Goal: Download file/media

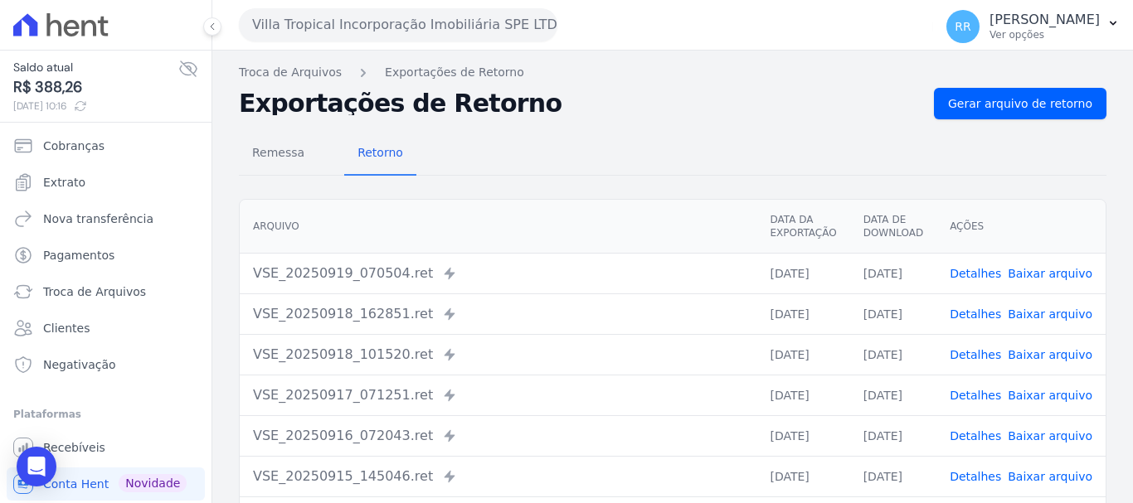
click at [380, 29] on button "Villa Tropical Incorporação Imobiliária SPE LTDA" at bounding box center [398, 24] width 318 height 33
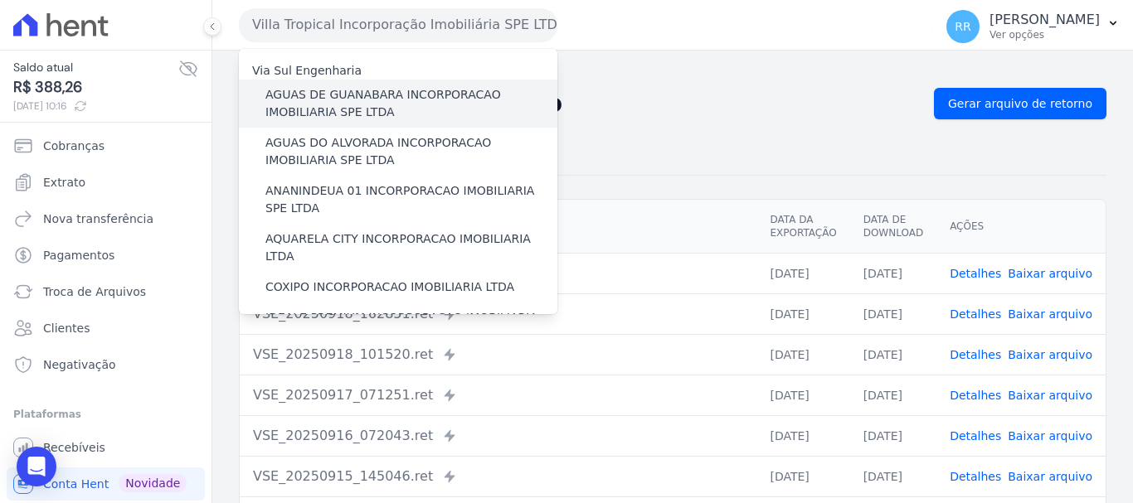
click at [371, 99] on label "AGUAS DE GUANABARA INCORPORACAO IMOBILIARIA SPE LTDA" at bounding box center [411, 103] width 292 height 35
click at [0, 0] on input "AGUAS DE GUANABARA INCORPORACAO IMOBILIARIA SPE LTDA" at bounding box center [0, 0] width 0 height 0
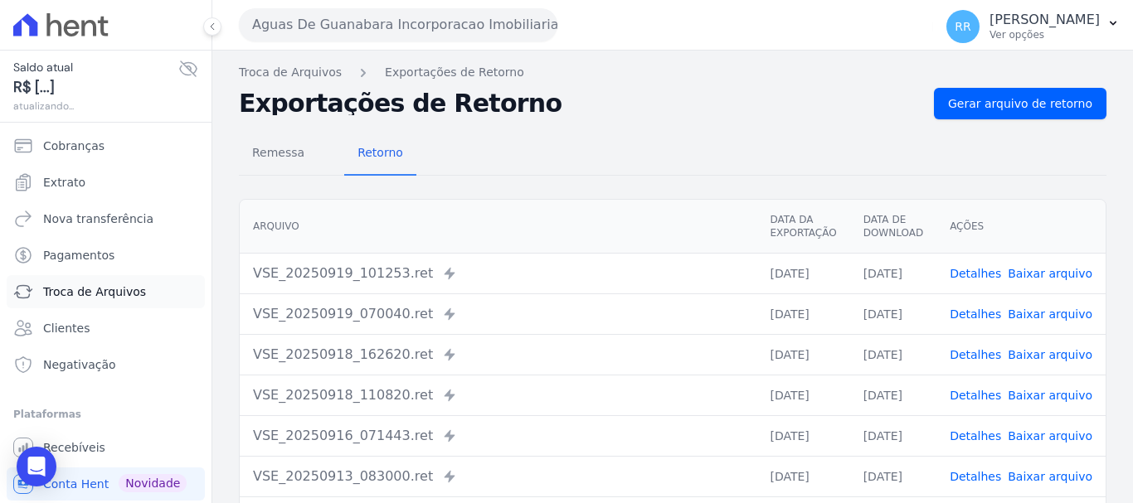
click at [103, 295] on span "Troca de Arquivos" at bounding box center [94, 292] width 103 height 17
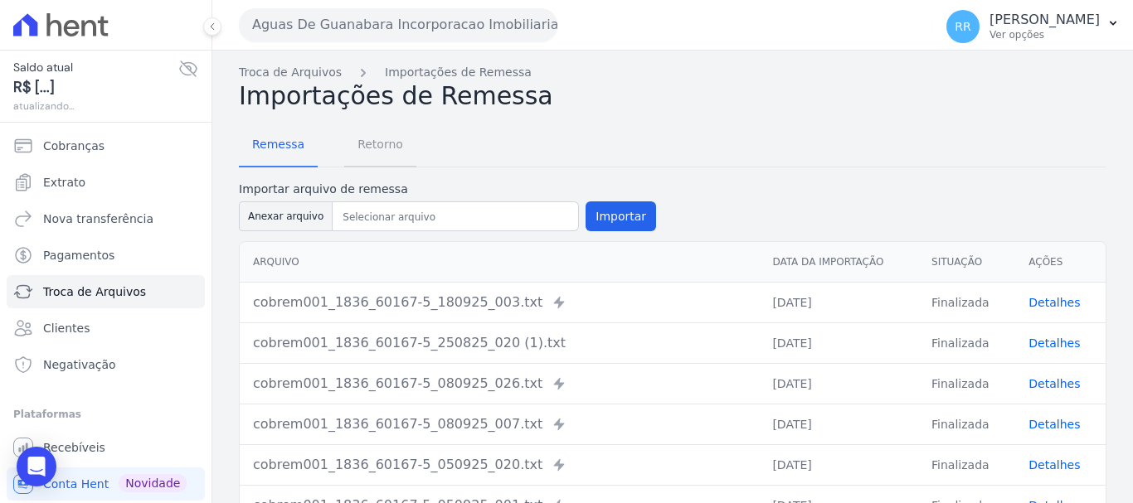
click at [356, 154] on span "Retorno" at bounding box center [380, 144] width 66 height 33
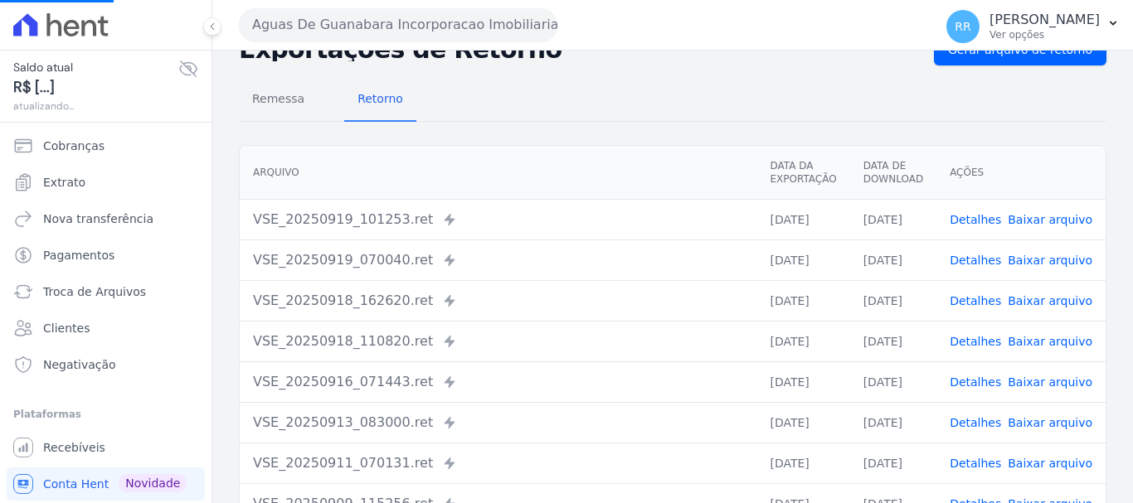
scroll to position [83, 0]
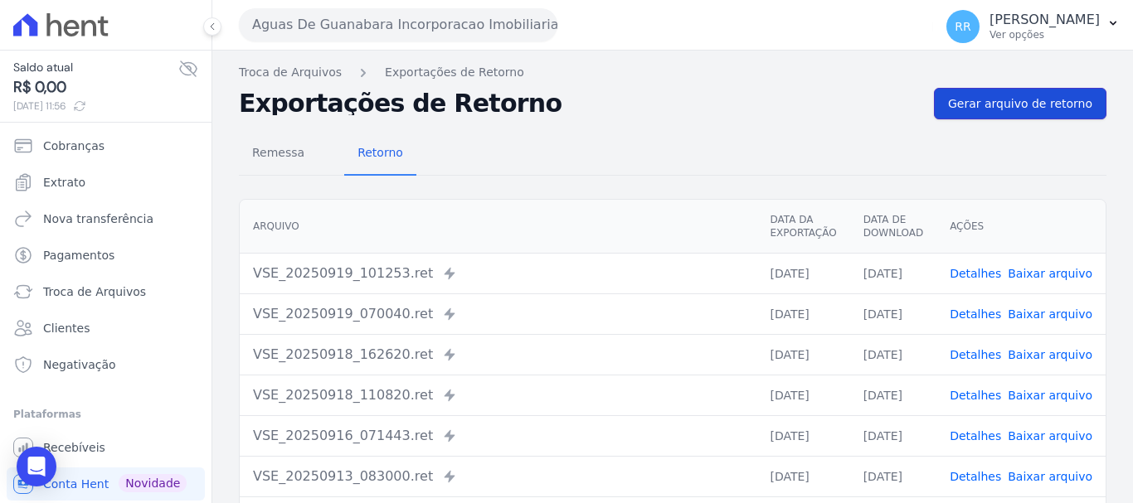
click at [1002, 106] on span "Gerar arquivo de retorno" at bounding box center [1020, 103] width 144 height 17
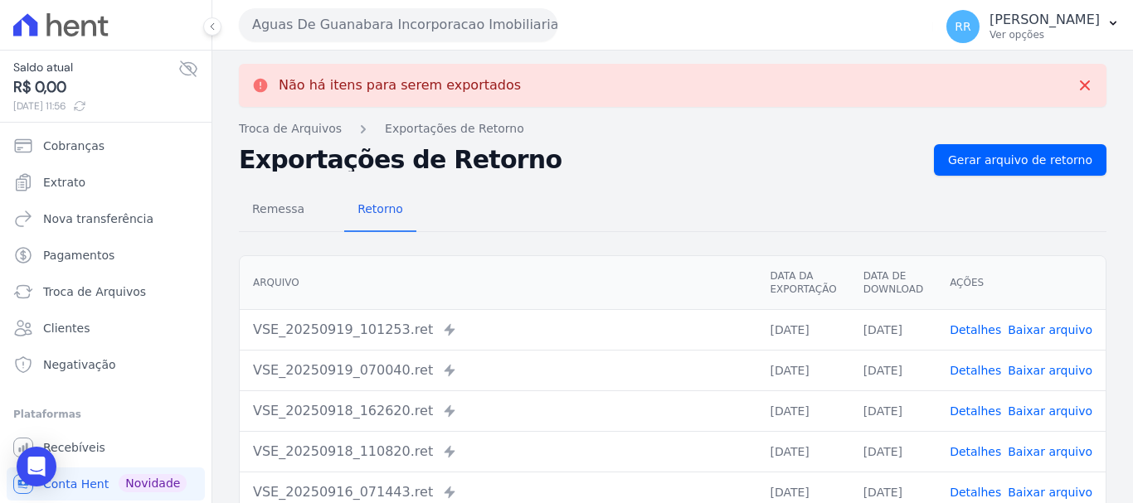
click at [468, 27] on button "Aguas De Guanabara Incorporacao Imobiliaria SPE LTDA" at bounding box center [398, 24] width 318 height 33
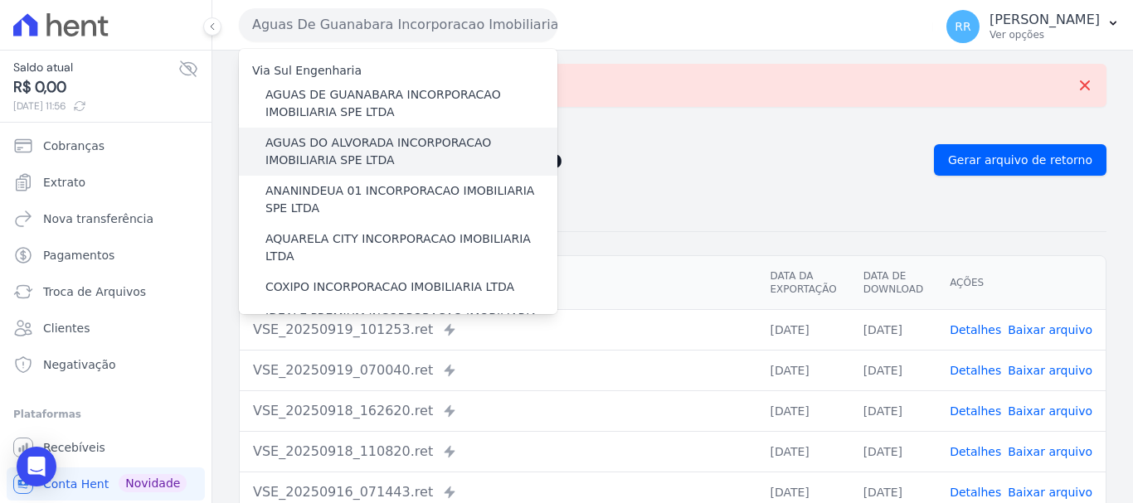
click at [382, 145] on label "AGUAS DO ALVORADA INCORPORACAO IMOBILIARIA SPE LTDA" at bounding box center [411, 151] width 292 height 35
click at [0, 0] on input "AGUAS DO ALVORADA INCORPORACAO IMOBILIARIA SPE LTDA" at bounding box center [0, 0] width 0 height 0
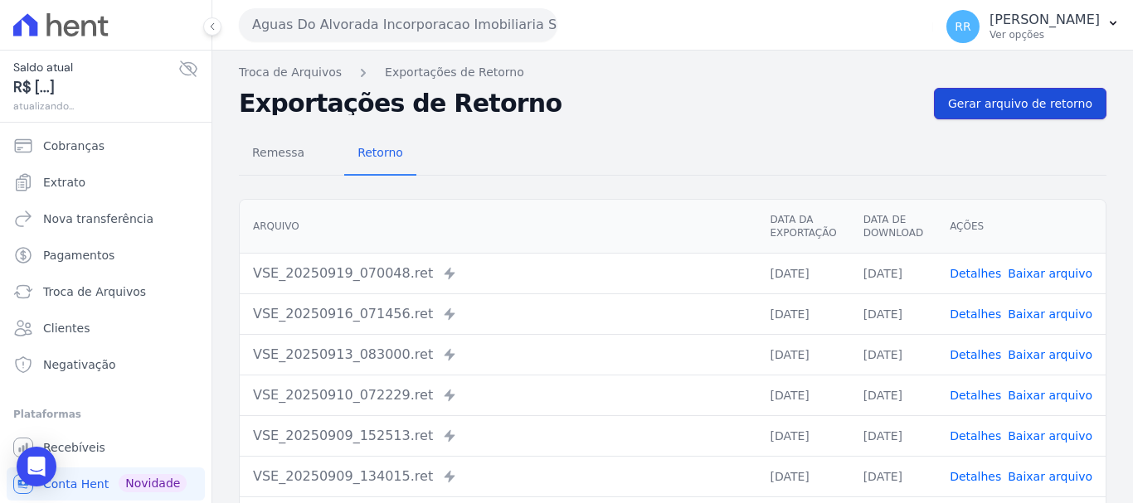
click at [1050, 98] on span "Gerar arquivo de retorno" at bounding box center [1020, 103] width 144 height 17
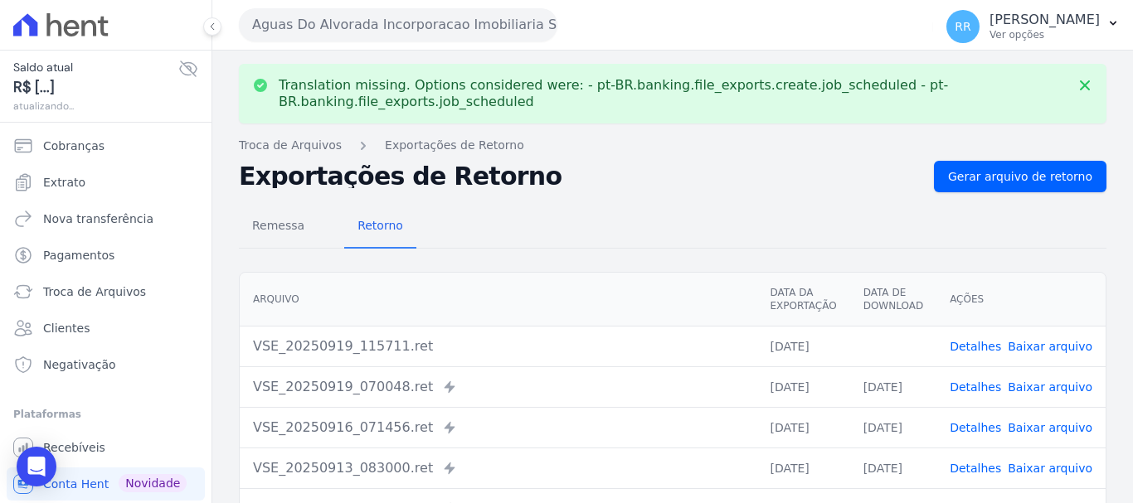
click at [1036, 347] on link "Baixar arquivo" at bounding box center [1049, 346] width 85 height 13
click at [403, 36] on button "Aguas Do Alvorada Incorporacao Imobiliaria SPE LTDA" at bounding box center [398, 24] width 318 height 33
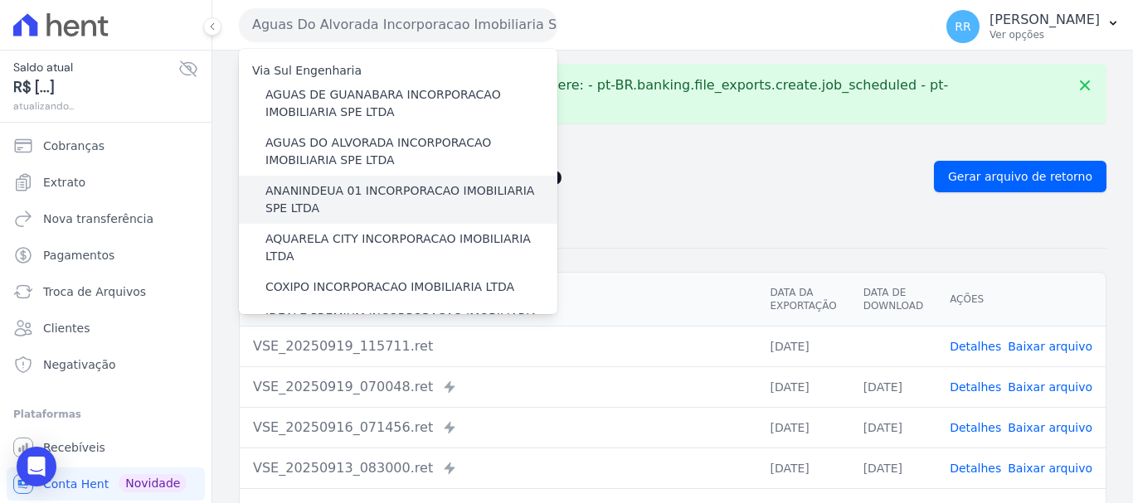
click at [362, 187] on label "ANANINDEUA 01 INCORPORACAO IMOBILIARIA SPE LTDA" at bounding box center [411, 199] width 292 height 35
click at [0, 0] on input "ANANINDEUA 01 INCORPORACAO IMOBILIARIA SPE LTDA" at bounding box center [0, 0] width 0 height 0
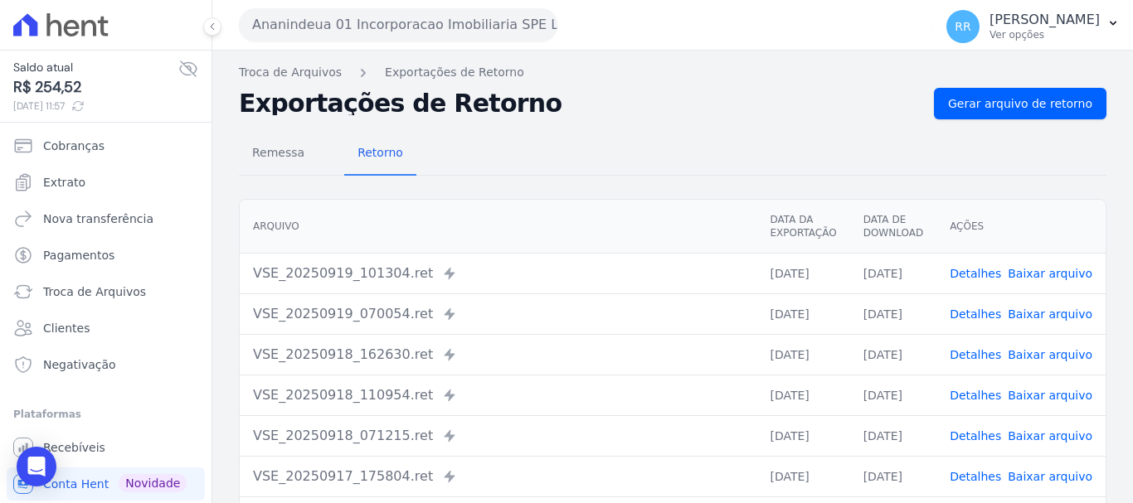
click at [478, 31] on button "Ananindeua 01 Incorporacao Imobiliaria SPE LTDA" at bounding box center [398, 24] width 318 height 33
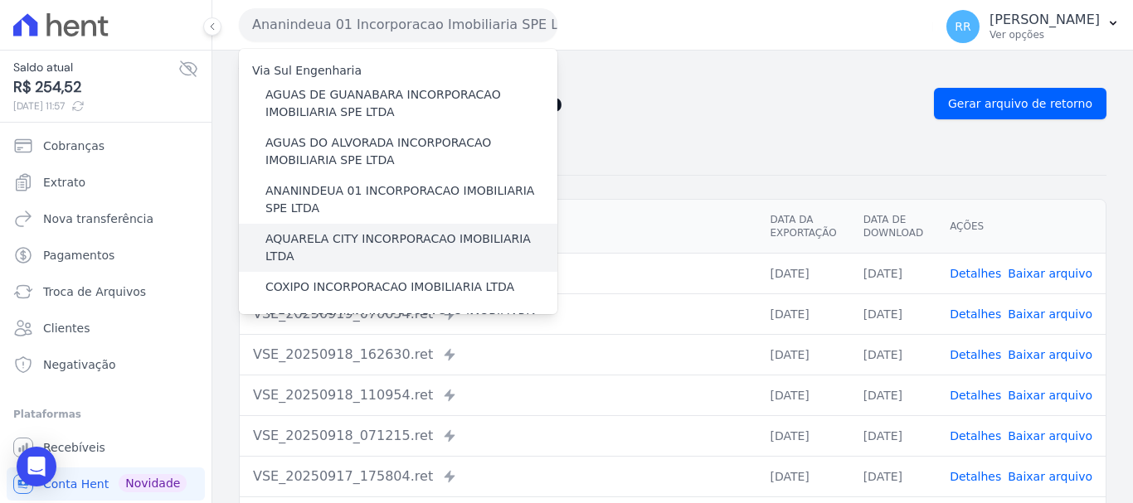
click at [371, 238] on label "AQUARELA CITY INCORPORACAO IMOBILIARIA LTDA" at bounding box center [411, 248] width 292 height 35
click at [0, 0] on input "AQUARELA CITY INCORPORACAO IMOBILIARIA LTDA" at bounding box center [0, 0] width 0 height 0
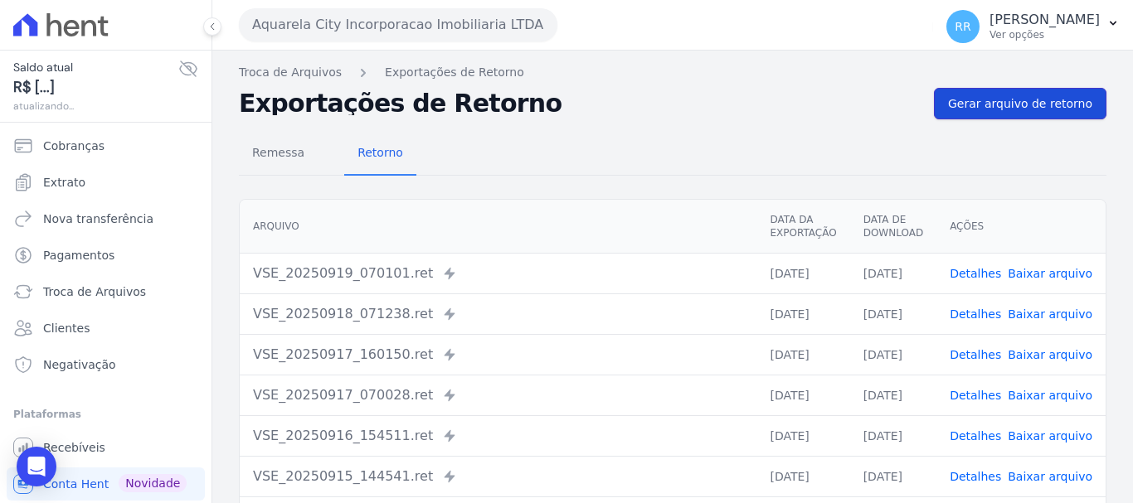
click at [985, 107] on span "Gerar arquivo de retorno" at bounding box center [1020, 103] width 144 height 17
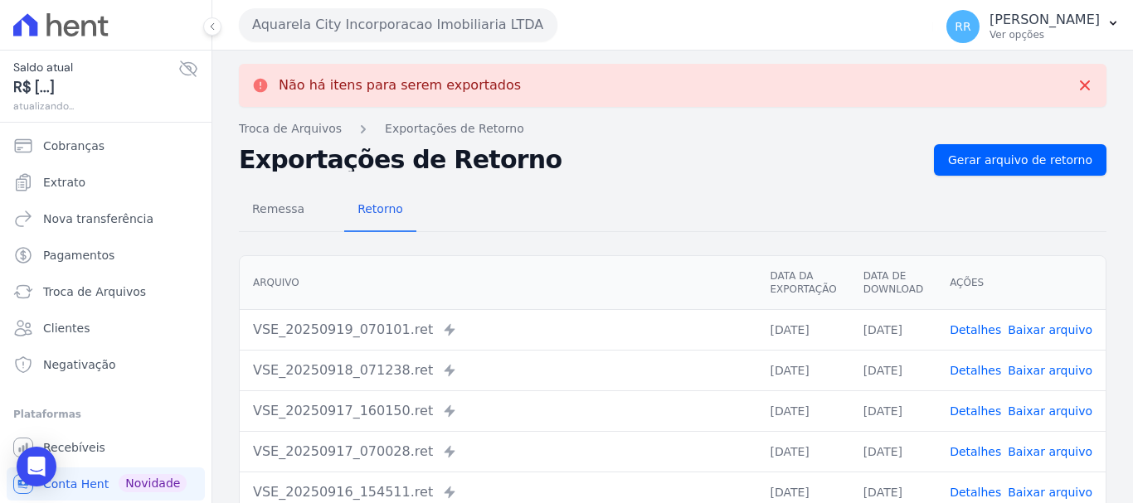
click at [465, 35] on button "Aquarela City Incorporacao Imobiliaria LTDA" at bounding box center [398, 24] width 318 height 33
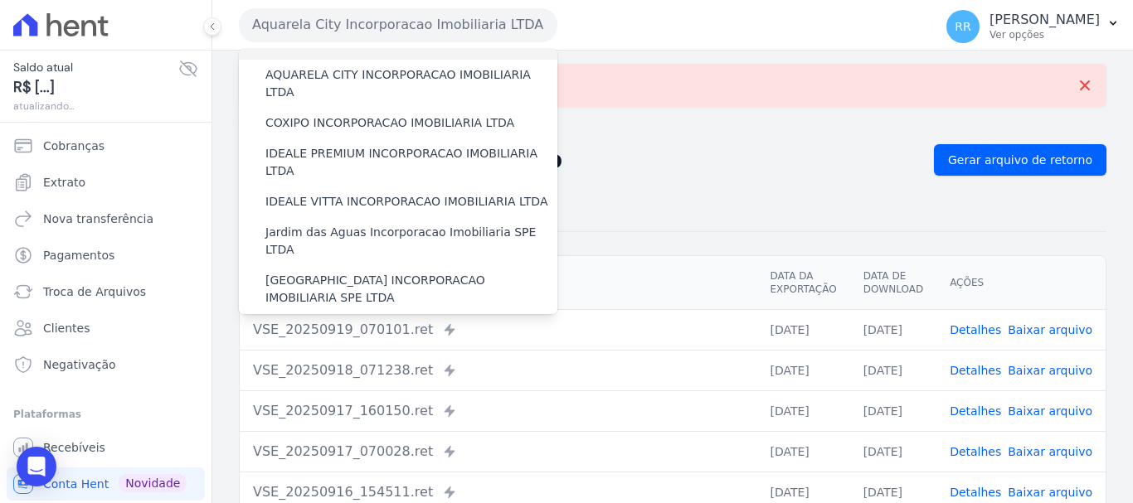
scroll to position [166, 0]
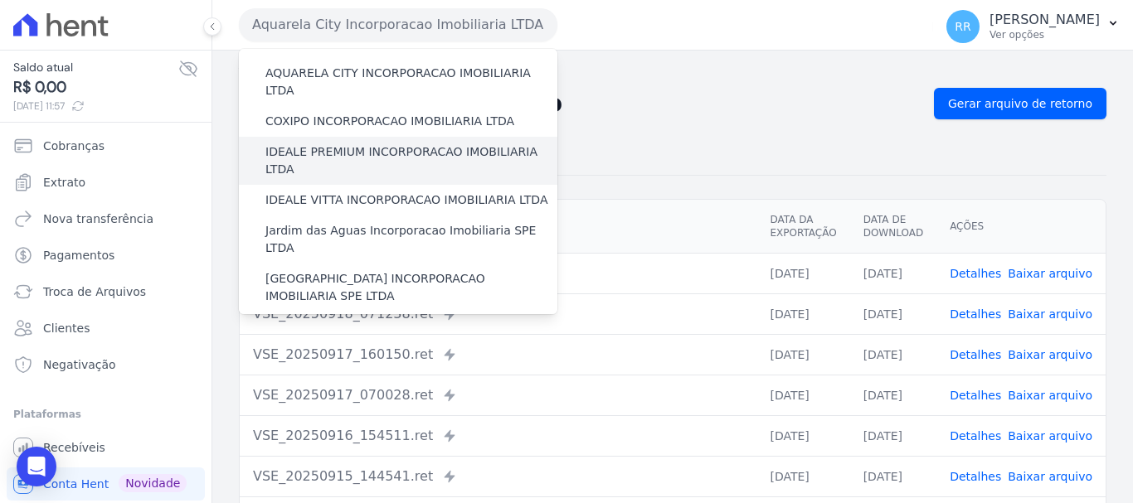
click at [444, 143] on label "IDEALE PREMIUM INCORPORACAO IMOBILIARIA LTDA" at bounding box center [411, 160] width 292 height 35
click at [0, 0] on input "IDEALE PREMIUM INCORPORACAO IMOBILIARIA LTDA" at bounding box center [0, 0] width 0 height 0
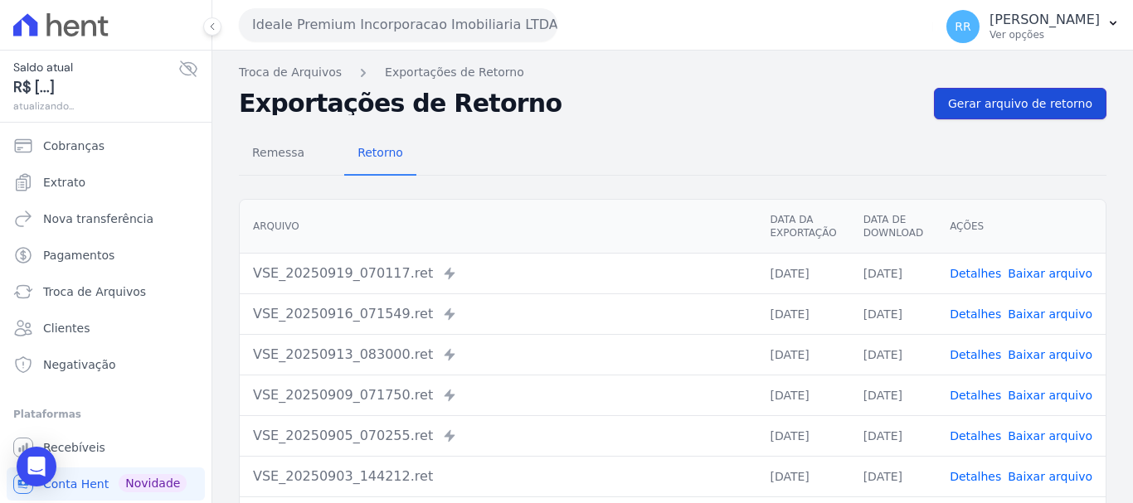
click at [1036, 94] on link "Gerar arquivo de retorno" at bounding box center [1020, 104] width 172 height 32
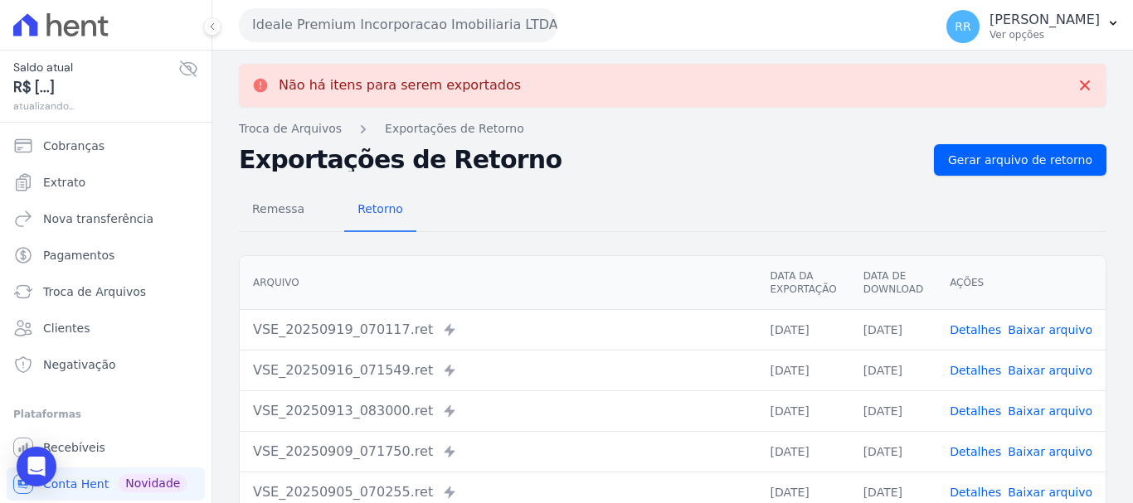
click at [459, 7] on div "Ideale Premium Incorporacao Imobiliaria LTDA Via Sul Engenharia AGUAS DE GUANAB…" at bounding box center [582, 24] width 687 height 51
click at [448, 33] on button "Ideale Premium Incorporacao Imobiliaria LTDA" at bounding box center [398, 24] width 318 height 33
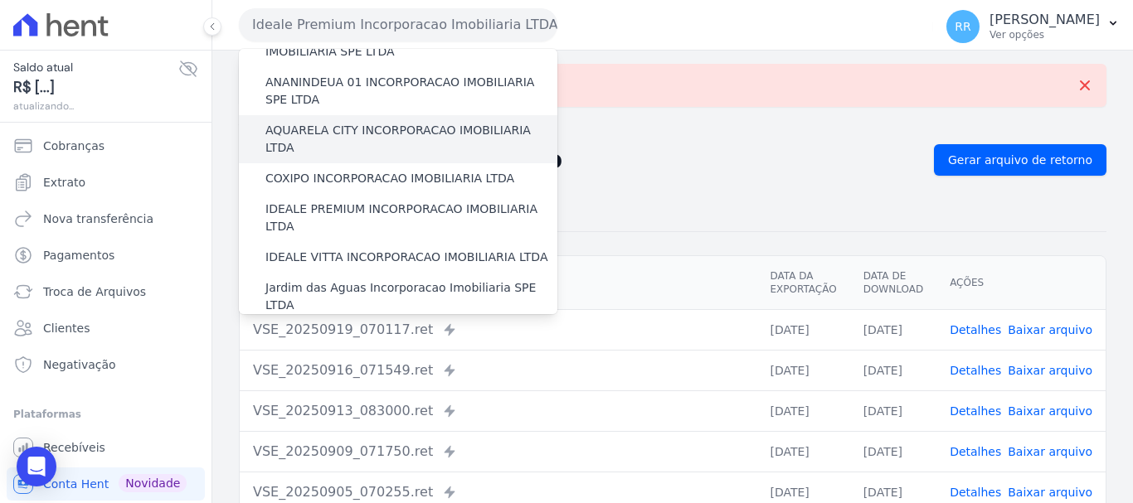
scroll to position [83, 0]
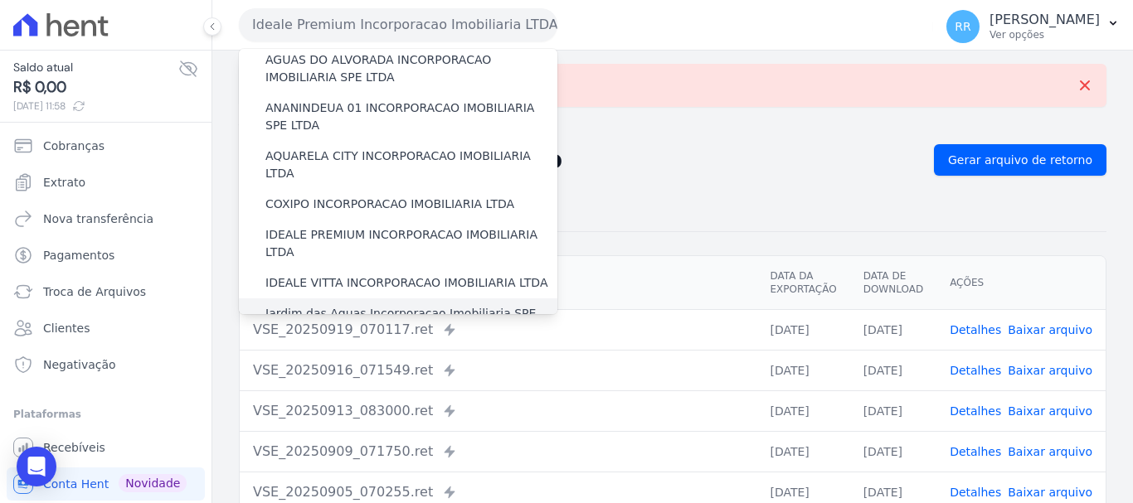
click at [325, 305] on label "Jardim das Aguas Incorporacao Imobiliaria SPE LTDA" at bounding box center [411, 322] width 292 height 35
click at [0, 0] on input "Jardim das Aguas Incorporacao Imobiliaria SPE LTDA" at bounding box center [0, 0] width 0 height 0
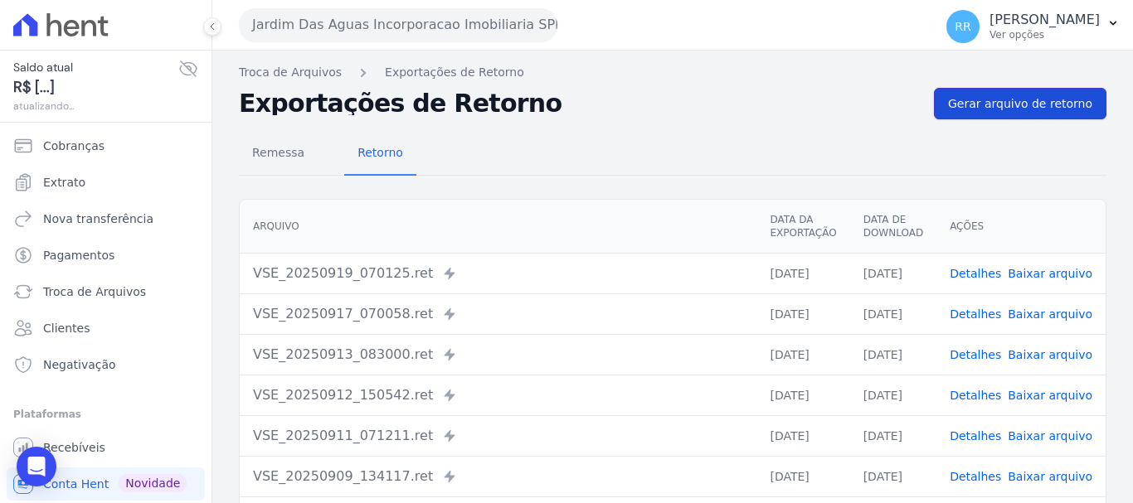
click at [992, 107] on span "Gerar arquivo de retorno" at bounding box center [1020, 103] width 144 height 17
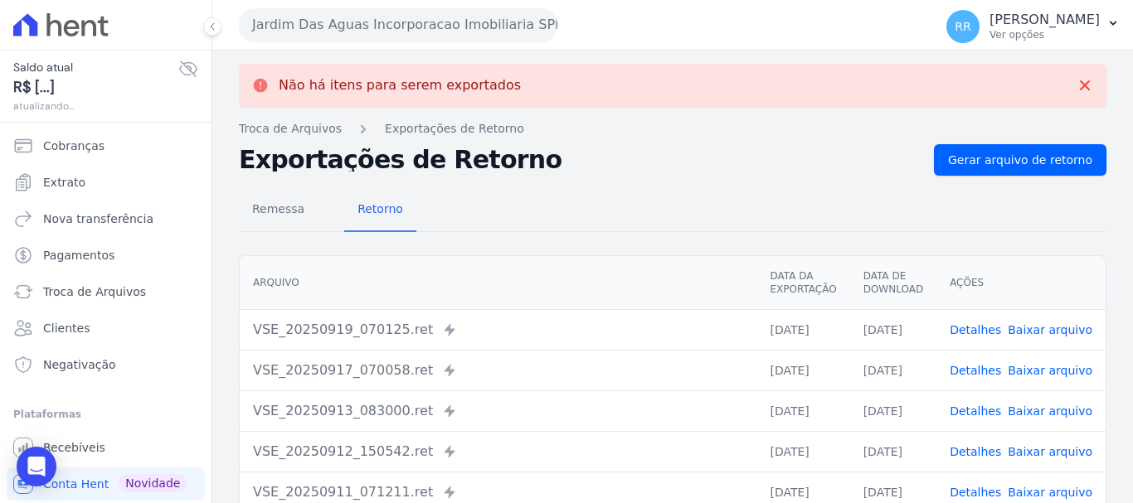
click at [369, 32] on button "Jardim Das Aguas Incorporacao Imobiliaria SPE LTDA" at bounding box center [398, 24] width 318 height 33
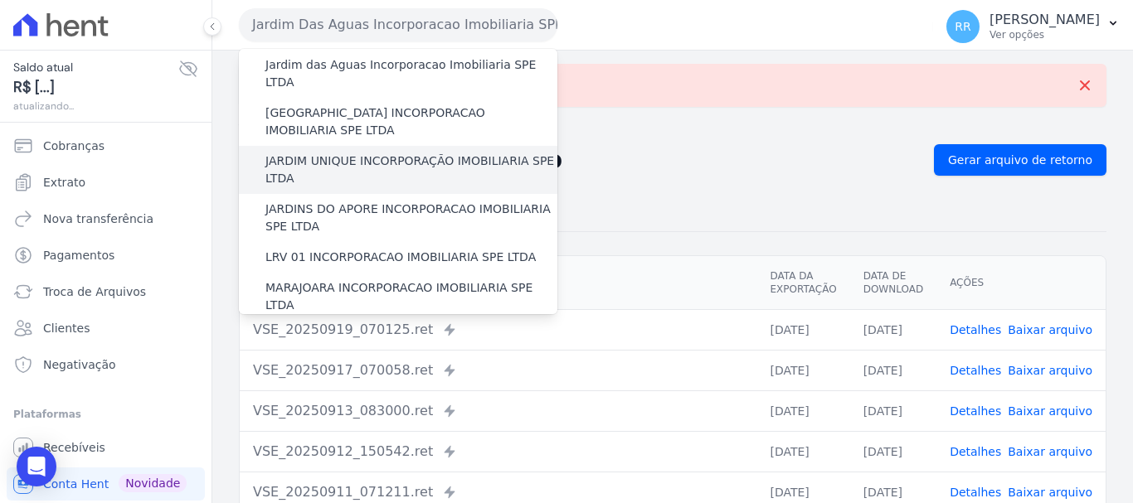
scroll to position [249, 0]
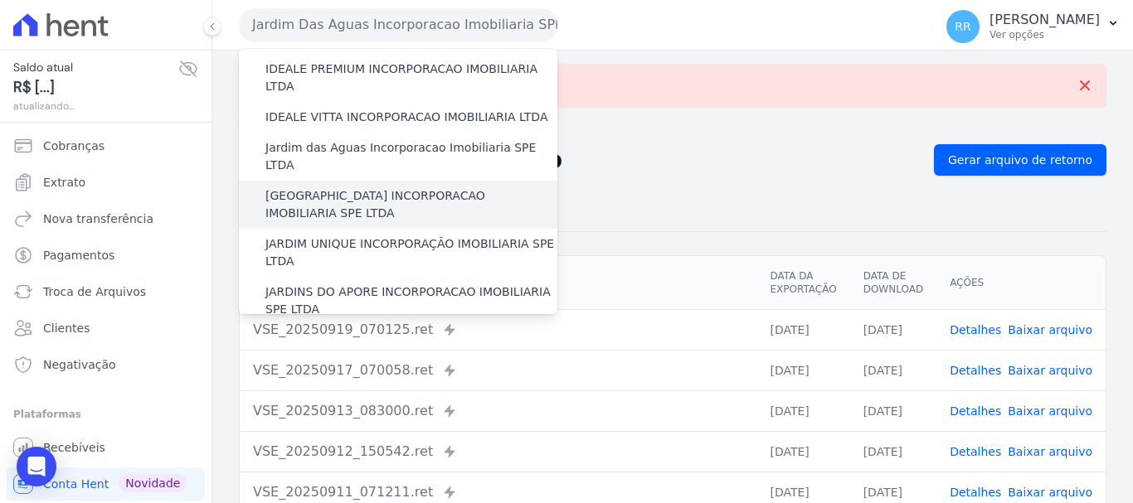
click at [410, 187] on label "[GEOGRAPHIC_DATA] INCORPORACAO IMOBILIARIA SPE LTDA" at bounding box center [411, 204] width 292 height 35
click at [0, 0] on input "[GEOGRAPHIC_DATA] INCORPORACAO IMOBILIARIA SPE LTDA" at bounding box center [0, 0] width 0 height 0
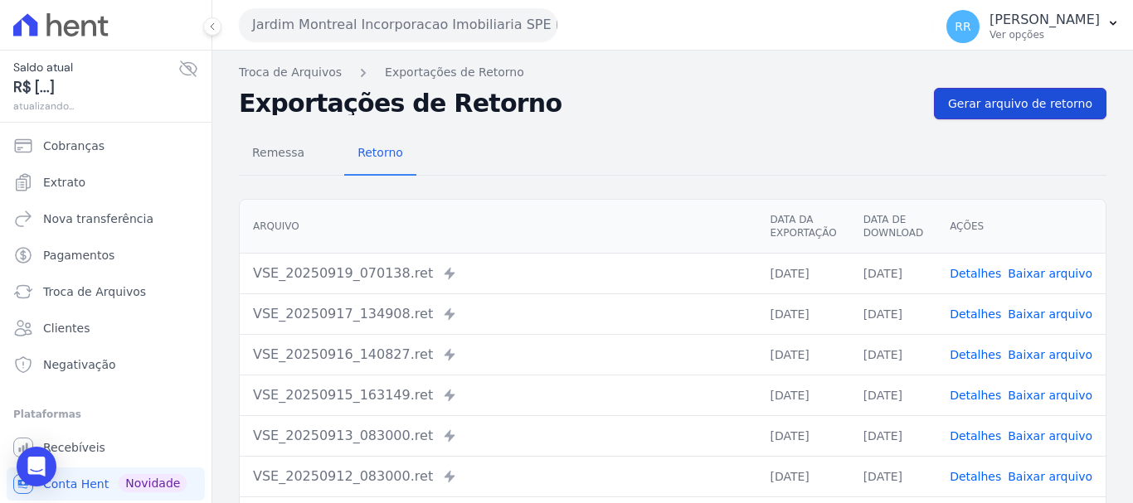
click at [1012, 114] on link "Gerar arquivo de retorno" at bounding box center [1020, 104] width 172 height 32
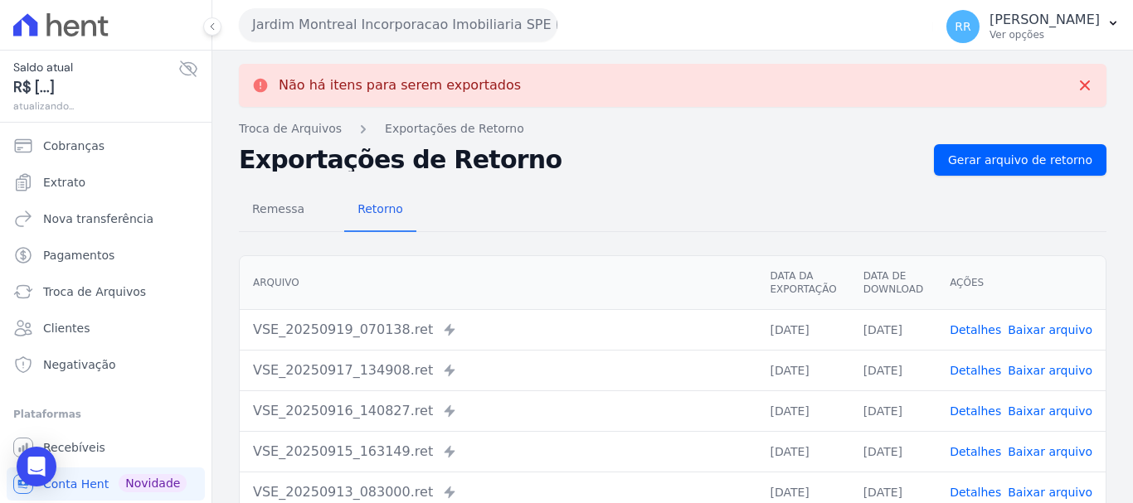
click at [389, 31] on button "Jardim Montreal Incorporacao Imobiliaria SPE LTDA" at bounding box center [398, 24] width 318 height 33
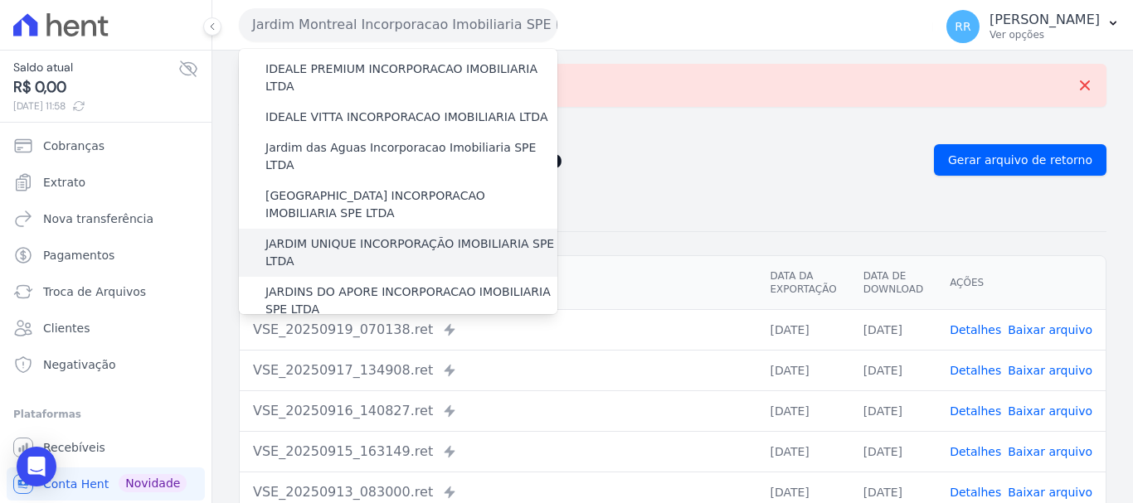
click at [381, 235] on label "JARDIM UNIQUE INCORPORAÇÃO IMOBILIARIA SPE LTDA" at bounding box center [411, 252] width 292 height 35
click at [0, 0] on input "JARDIM UNIQUE INCORPORAÇÃO IMOBILIARIA SPE LTDA" at bounding box center [0, 0] width 0 height 0
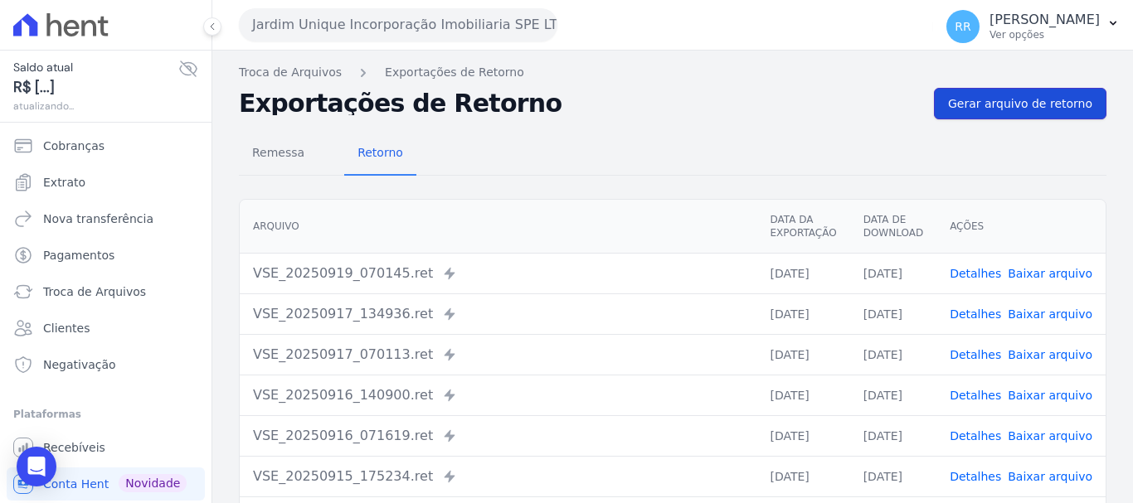
click at [983, 96] on span "Gerar arquivo de retorno" at bounding box center [1020, 103] width 144 height 17
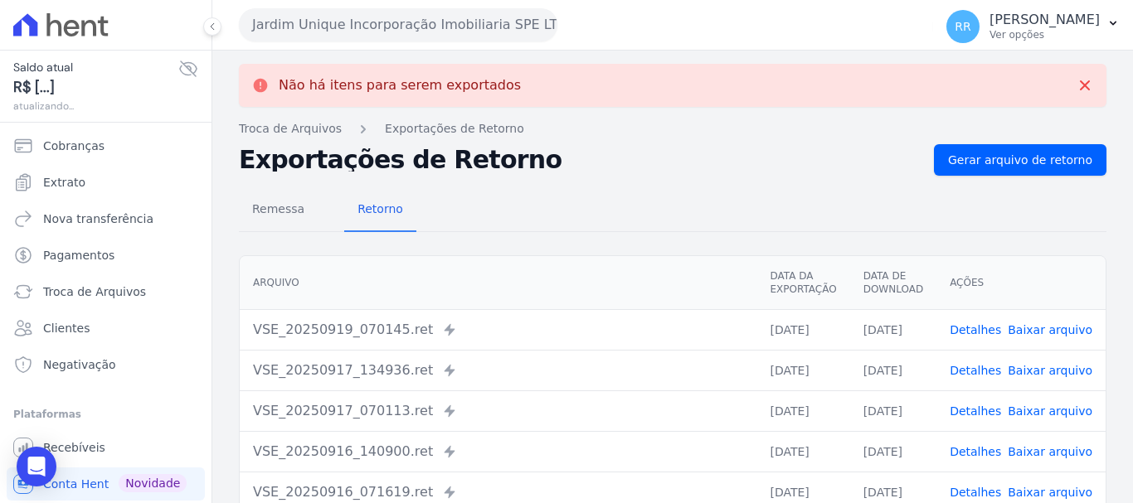
click at [425, 25] on button "Jardim Unique Incorporação Imobiliaria SPE LTDA" at bounding box center [398, 24] width 318 height 33
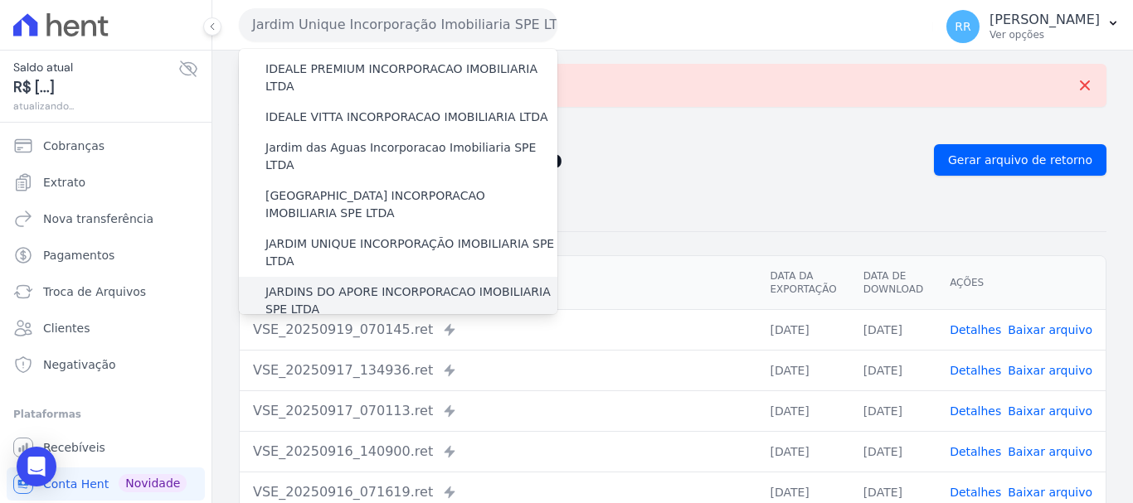
click at [347, 284] on label "JARDINS DO APORE INCORPORACAO IMOBILIARIA SPE LTDA" at bounding box center [411, 301] width 292 height 35
click at [0, 0] on input "JARDINS DO APORE INCORPORACAO IMOBILIARIA SPE LTDA" at bounding box center [0, 0] width 0 height 0
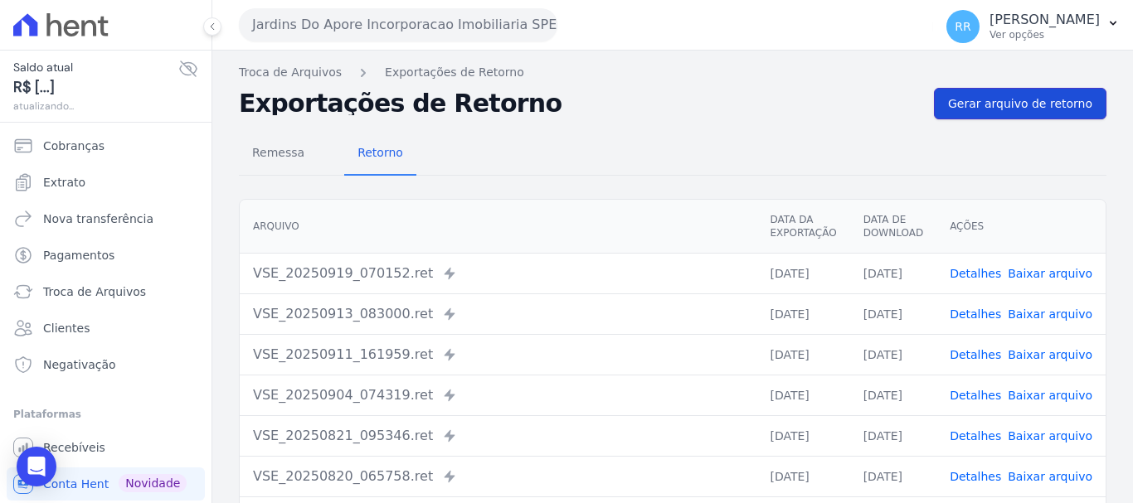
click at [1006, 100] on span "Gerar arquivo de retorno" at bounding box center [1020, 103] width 144 height 17
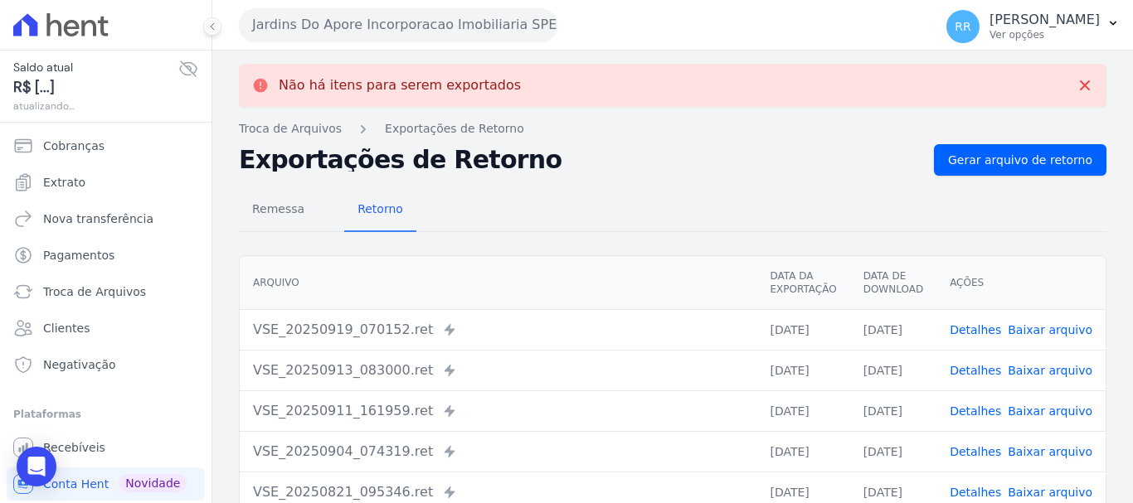
click at [327, 18] on button "Jardins Do Apore Incorporacao Imobiliaria SPE LTDA" at bounding box center [398, 24] width 318 height 33
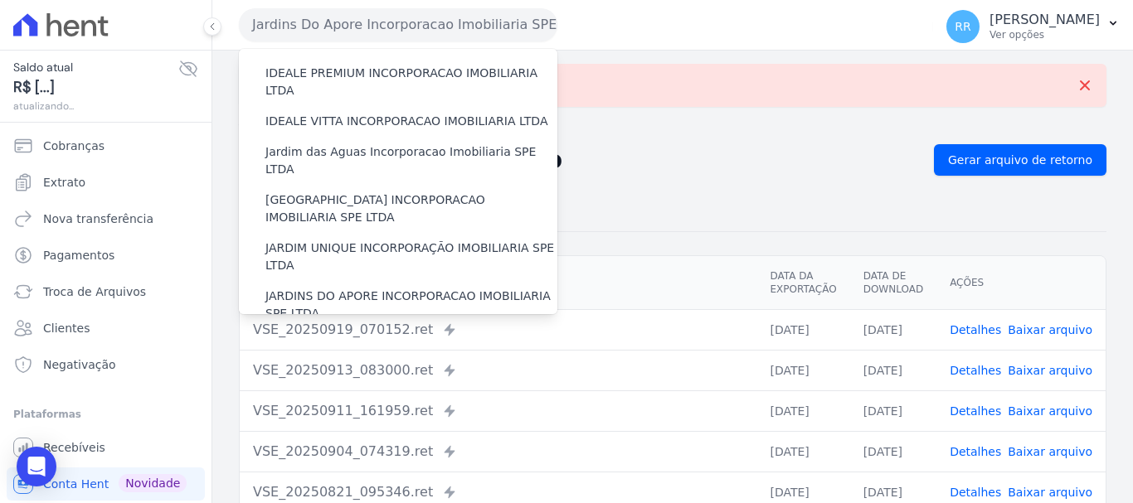
scroll to position [415, 0]
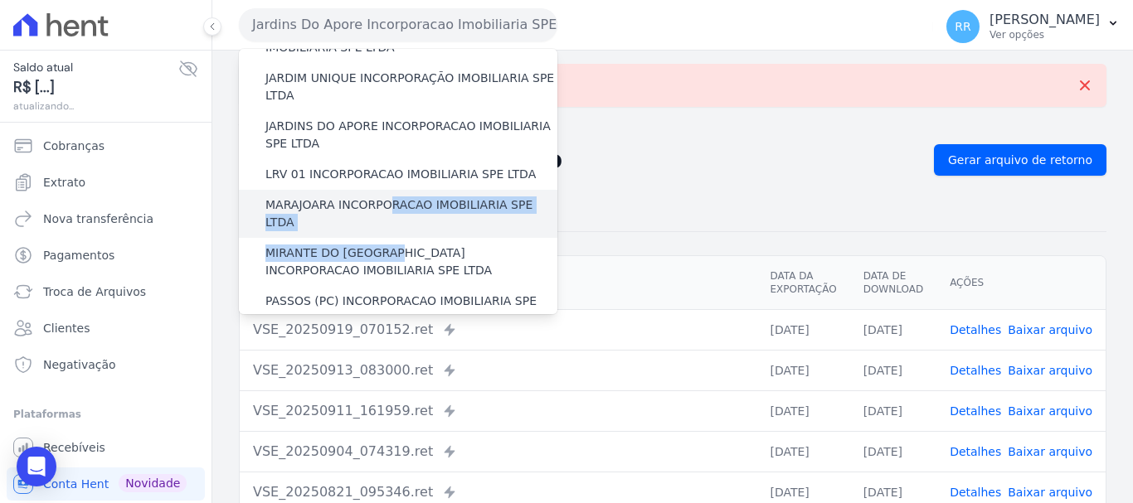
drag, startPoint x: 389, startPoint y: 183, endPoint x: 382, endPoint y: 160, distance: 24.1
click at [382, 160] on div "Via Sul Engenharia AGUAS DE GUANABARA INCORPORACAO IMOBILIARIA SPE LTDA AGUAS D…" at bounding box center [398, 181] width 318 height 1094
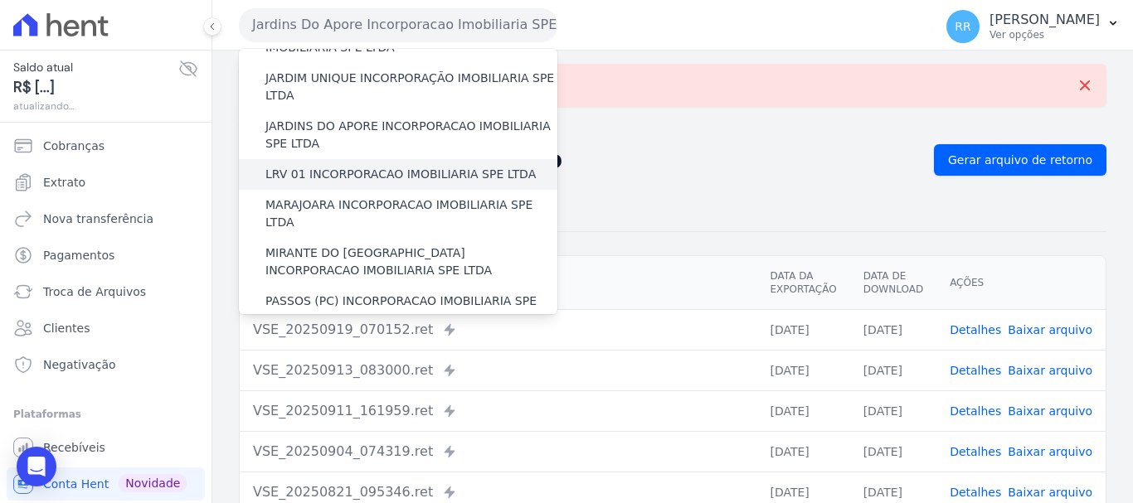
click at [352, 166] on label "LRV 01 INCORPORACAO IMOBILIARIA SPE LTDA" at bounding box center [400, 174] width 270 height 17
click at [0, 0] on input "LRV 01 INCORPORACAO IMOBILIARIA SPE LTDA" at bounding box center [0, 0] width 0 height 0
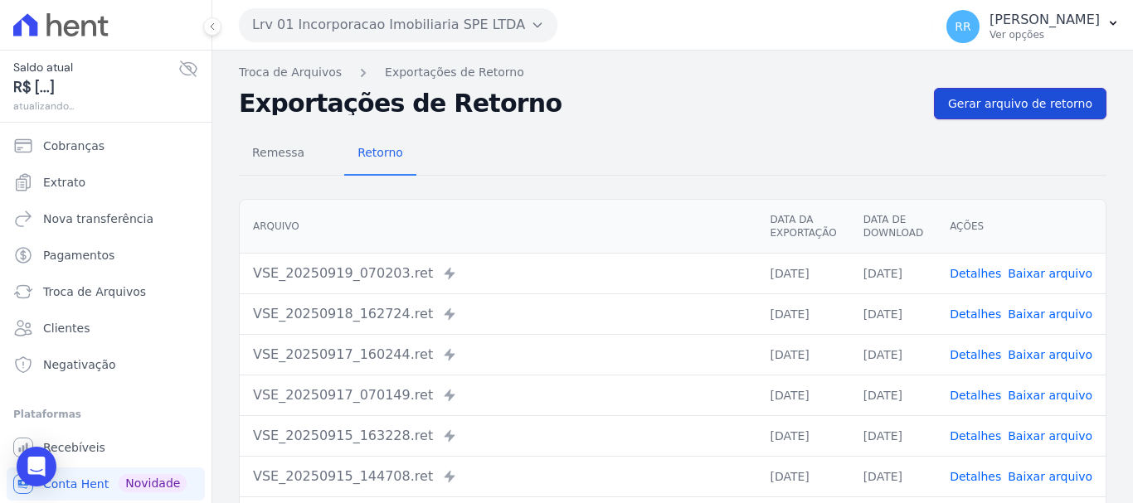
click at [997, 111] on span "Gerar arquivo de retorno" at bounding box center [1020, 103] width 144 height 17
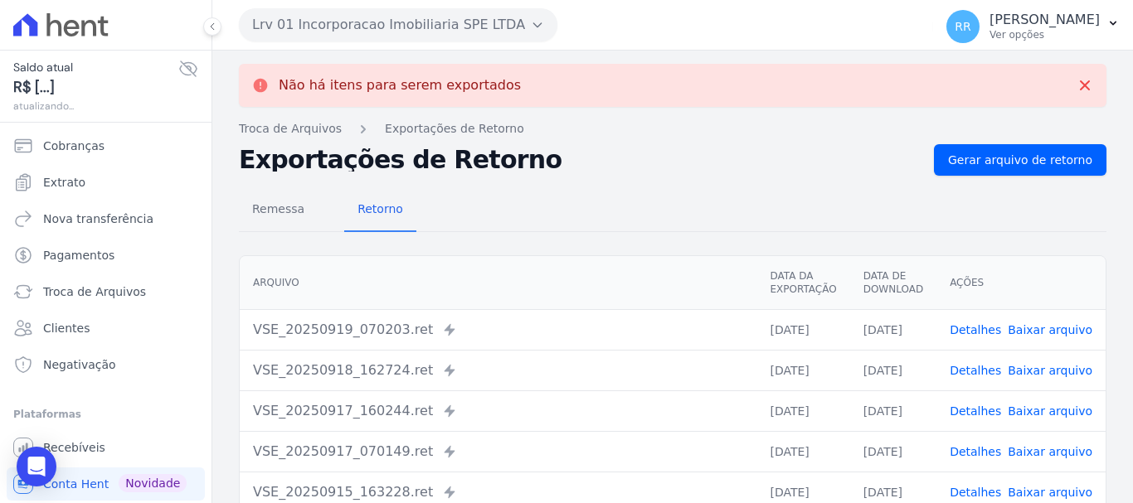
click at [475, 20] on button "Lrv 01 Incorporacao Imobiliaria SPE LTDA" at bounding box center [398, 24] width 318 height 33
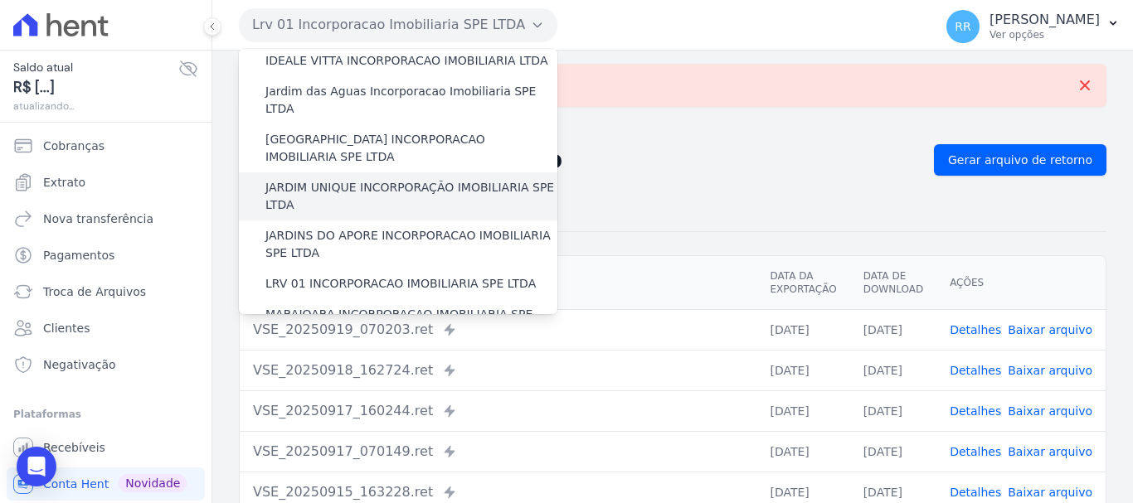
scroll to position [332, 0]
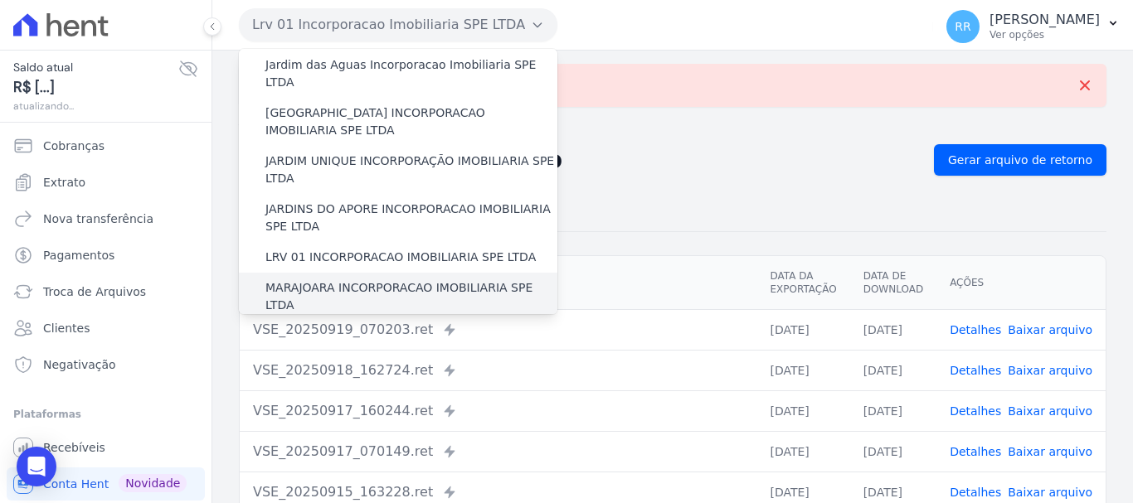
click at [340, 279] on label "MARAJOARA INCORPORACAO IMOBILIARIA SPE LTDA" at bounding box center [411, 296] width 292 height 35
click at [0, 0] on input "MARAJOARA INCORPORACAO IMOBILIARIA SPE LTDA" at bounding box center [0, 0] width 0 height 0
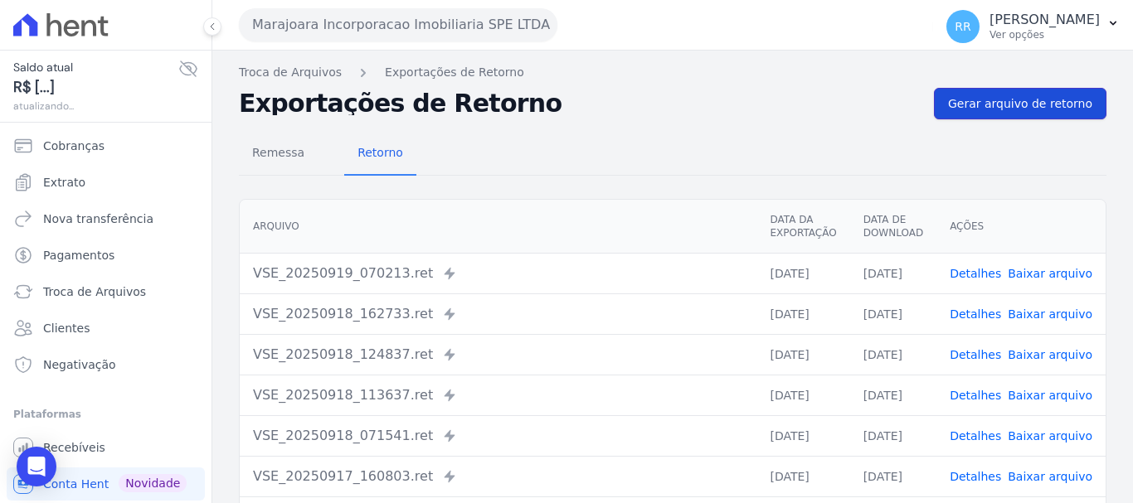
drag, startPoint x: 1019, startPoint y: 95, endPoint x: 938, endPoint y: 101, distance: 81.5
click at [1019, 96] on span "Gerar arquivo de retorno" at bounding box center [1020, 103] width 144 height 17
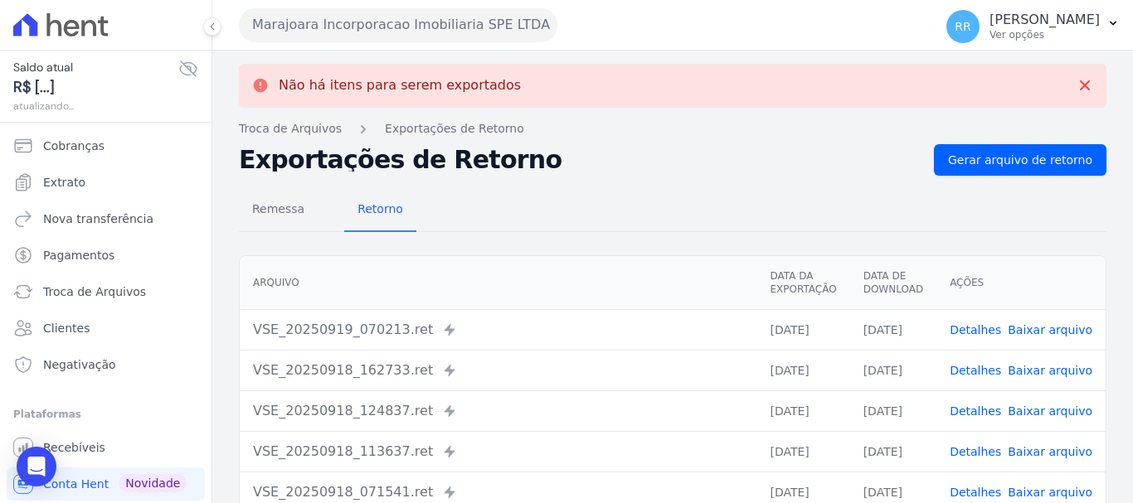
drag, startPoint x: 309, startPoint y: 37, endPoint x: 321, endPoint y: 37, distance: 11.6
click at [309, 37] on button "Marajoara Incorporacao Imobiliaria SPE LTDA" at bounding box center [398, 24] width 318 height 33
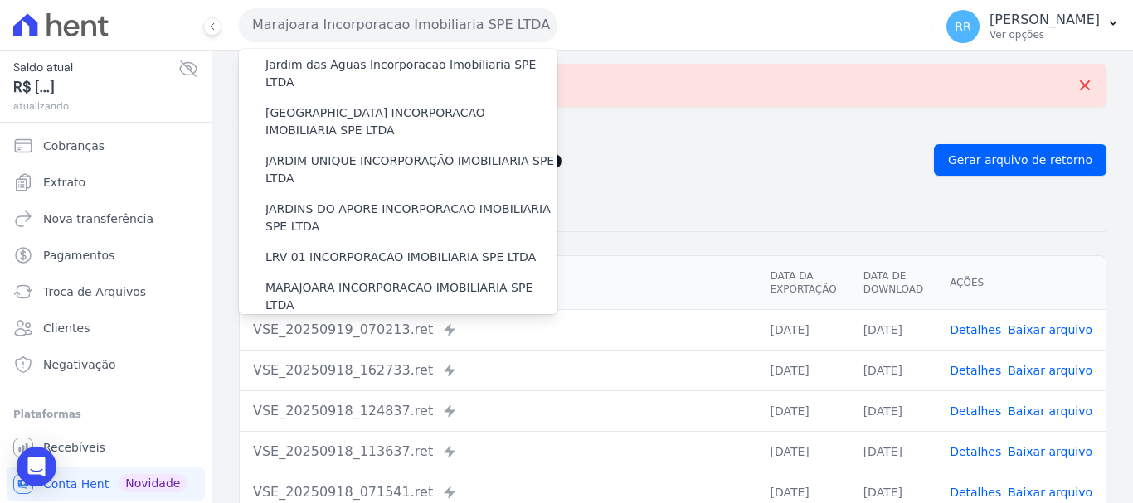
click at [338, 328] on label "MIRANTE DO [GEOGRAPHIC_DATA] INCORPORACAO IMOBILIARIA SPE LTDA" at bounding box center [411, 345] width 292 height 35
click at [0, 0] on input "MIRANTE DO [GEOGRAPHIC_DATA] INCORPORACAO IMOBILIARIA SPE LTDA" at bounding box center [0, 0] width 0 height 0
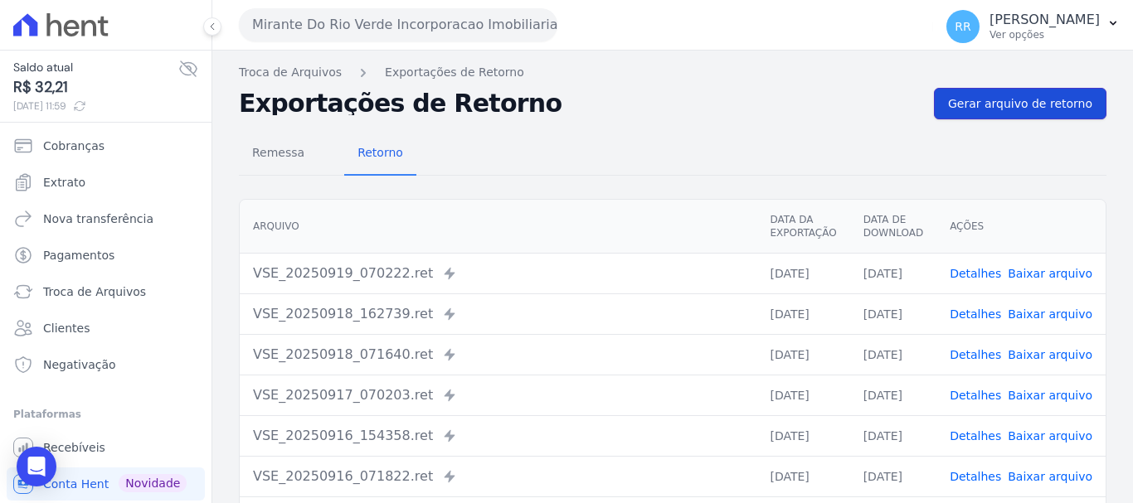
drag, startPoint x: 980, startPoint y: 117, endPoint x: 973, endPoint y: 108, distance: 11.3
click at [981, 116] on link "Gerar arquivo de retorno" at bounding box center [1020, 104] width 172 height 32
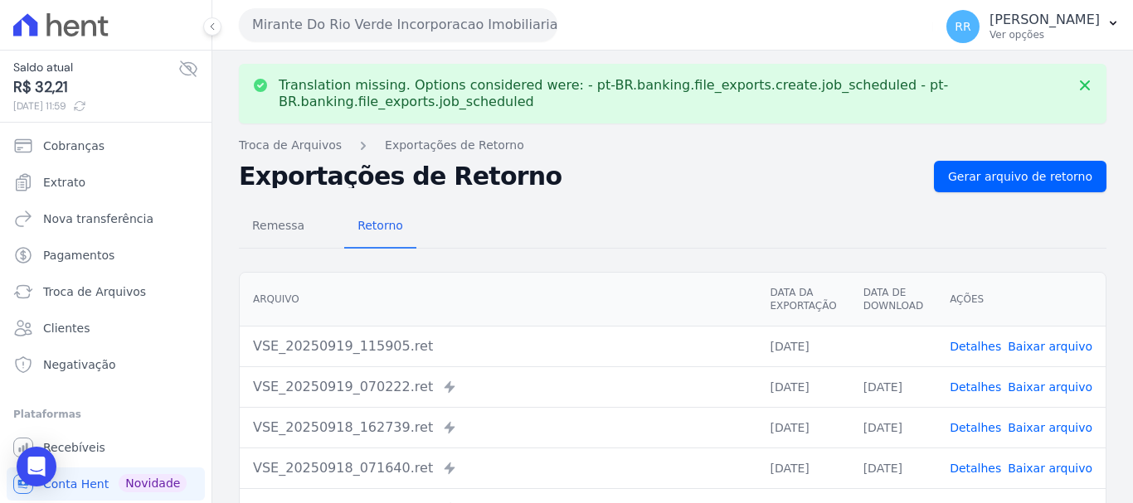
click at [1060, 347] on link "Baixar arquivo" at bounding box center [1049, 346] width 85 height 13
click at [417, 20] on button "Mirante Do Rio Verde Incorporacao Imobiliaria SPE LTDA" at bounding box center [398, 24] width 318 height 33
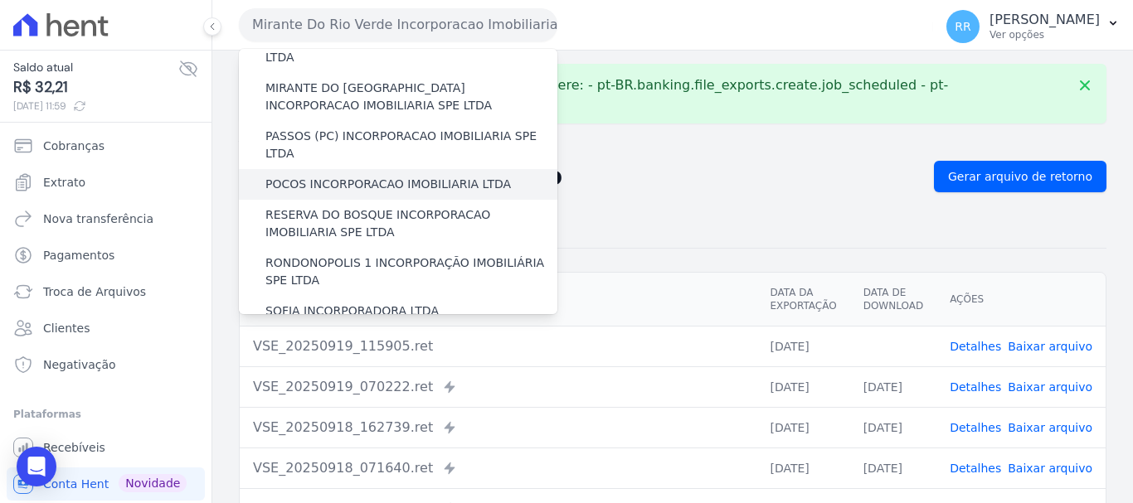
scroll to position [580, 0]
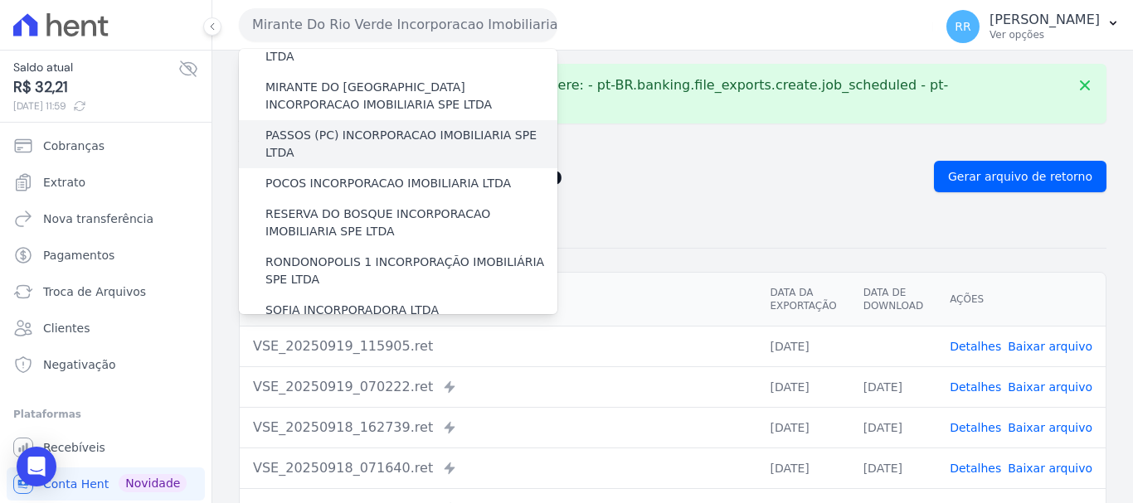
click at [371, 127] on label "PASSOS (PC) INCORPORACAO IMOBILIARIA SPE LTDA" at bounding box center [411, 144] width 292 height 35
click at [0, 0] on input "PASSOS (PC) INCORPORACAO IMOBILIARIA SPE LTDA" at bounding box center [0, 0] width 0 height 0
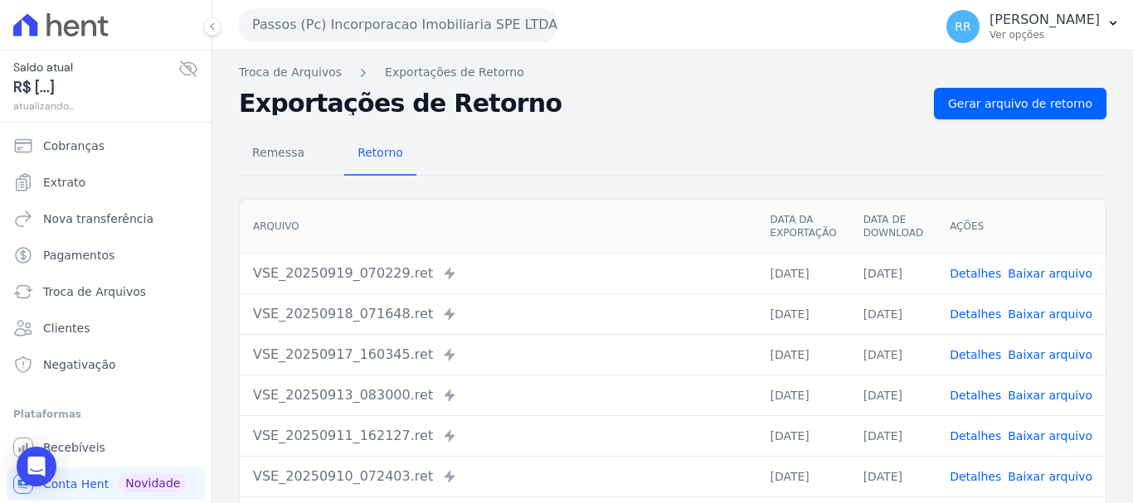
click at [628, 144] on div "Remessa Retorno" at bounding box center [672, 154] width 867 height 43
click at [1014, 109] on span "Gerar arquivo de retorno" at bounding box center [1020, 103] width 144 height 17
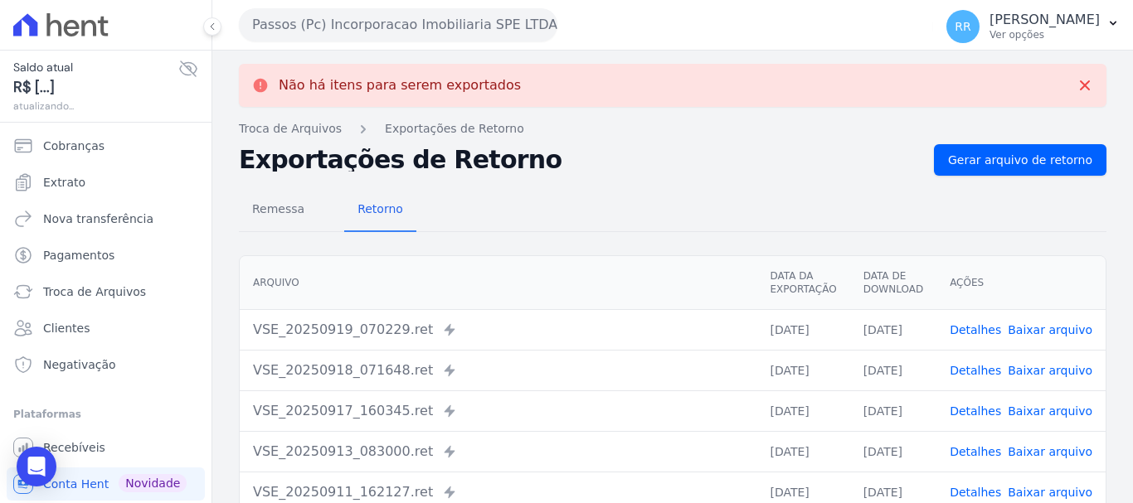
click at [467, 33] on button "Passos (Pc) Incorporacao Imobiliaria SPE LTDA" at bounding box center [398, 24] width 318 height 33
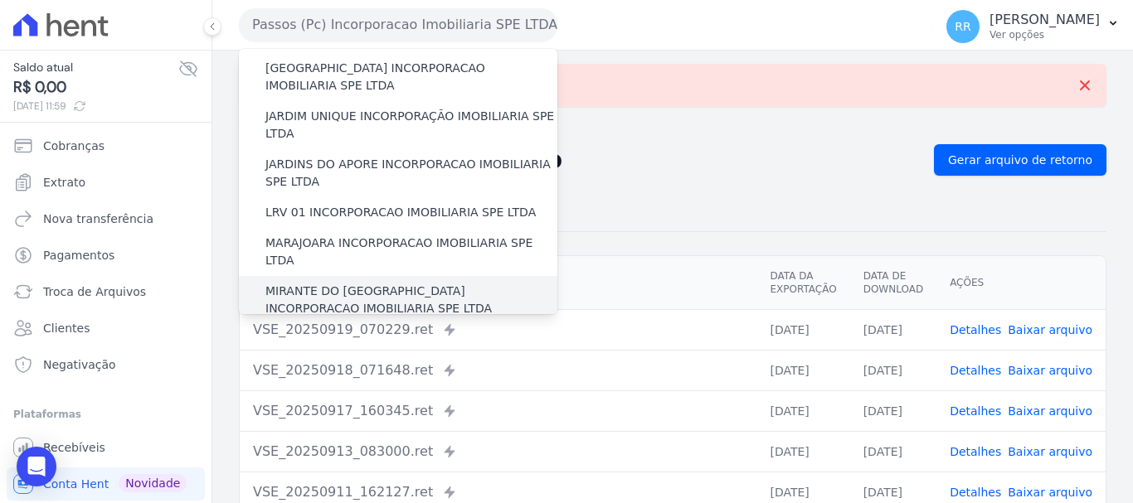
scroll to position [415, 0]
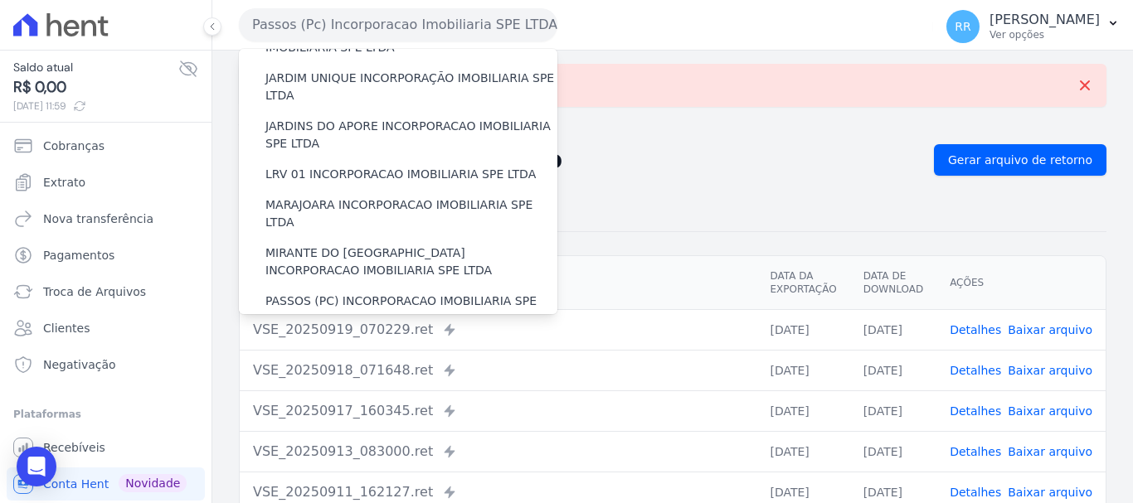
click at [328, 341] on label "POCOS INCORPORACAO IMOBILIARIA LTDA" at bounding box center [387, 349] width 245 height 17
click at [0, 0] on input "POCOS INCORPORACAO IMOBILIARIA LTDA" at bounding box center [0, 0] width 0 height 0
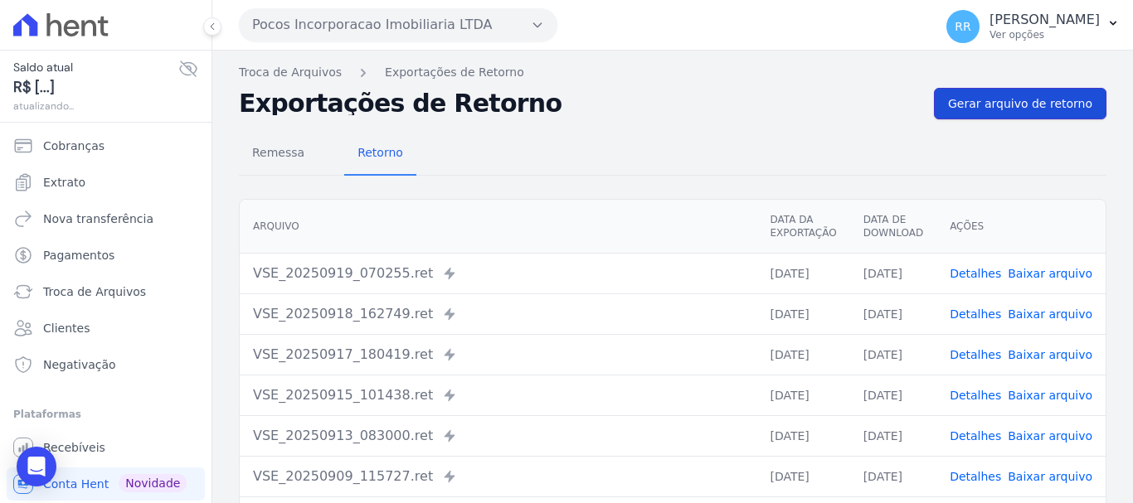
click at [942, 99] on link "Gerar arquivo de retorno" at bounding box center [1020, 104] width 172 height 32
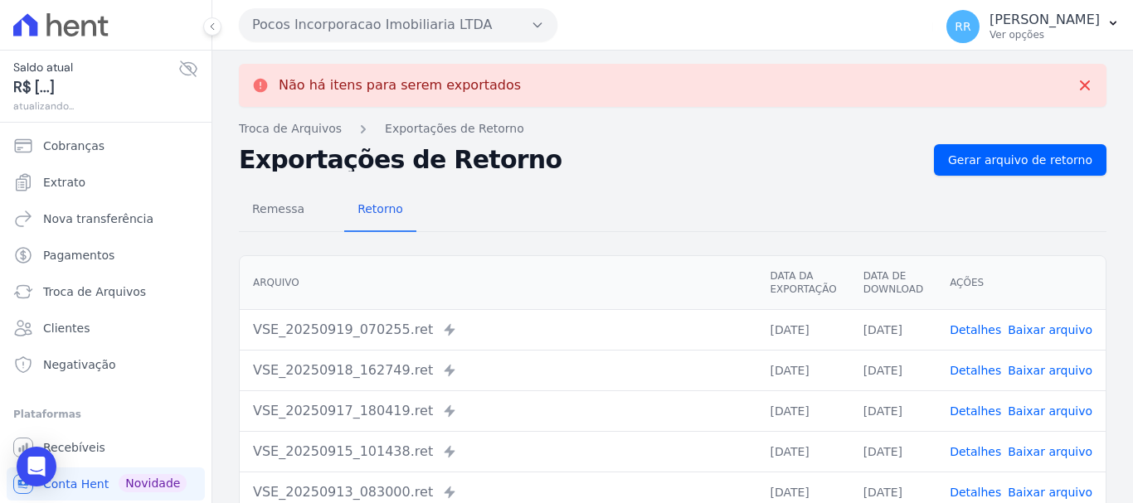
click at [485, 24] on button "Pocos Incorporacao Imobiliaria LTDA" at bounding box center [398, 24] width 318 height 33
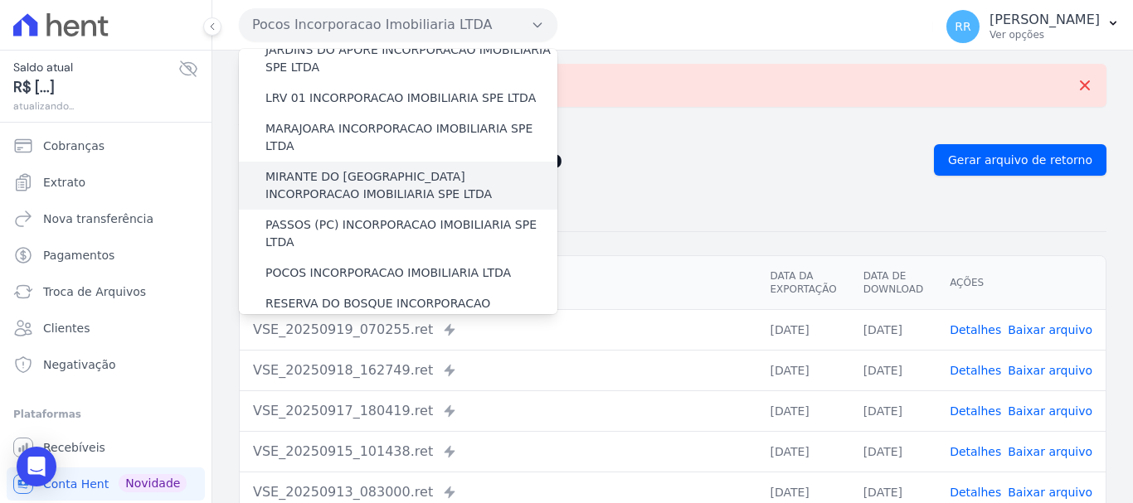
scroll to position [580, 0]
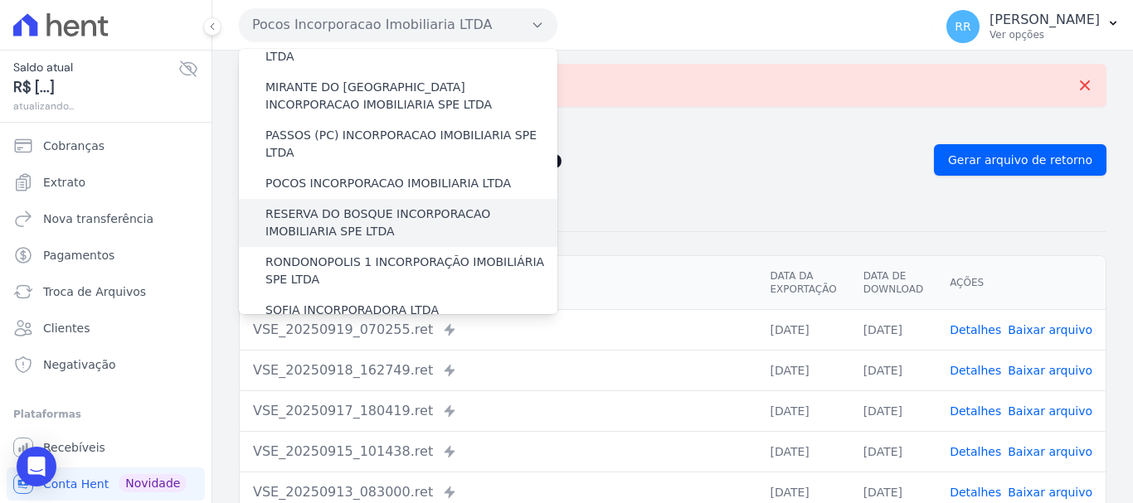
click at [366, 206] on label "RESERVA DO BOSQUE INCORPORACAO IMOBILIARIA SPE LTDA" at bounding box center [411, 223] width 292 height 35
click at [0, 0] on input "RESERVA DO BOSQUE INCORPORACAO IMOBILIARIA SPE LTDA" at bounding box center [0, 0] width 0 height 0
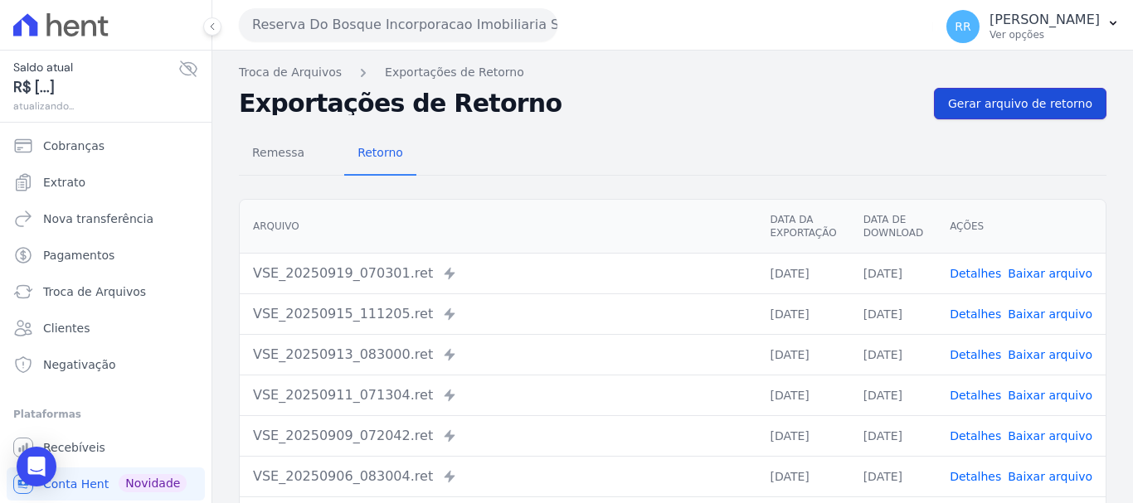
click at [1046, 99] on span "Gerar arquivo de retorno" at bounding box center [1020, 103] width 144 height 17
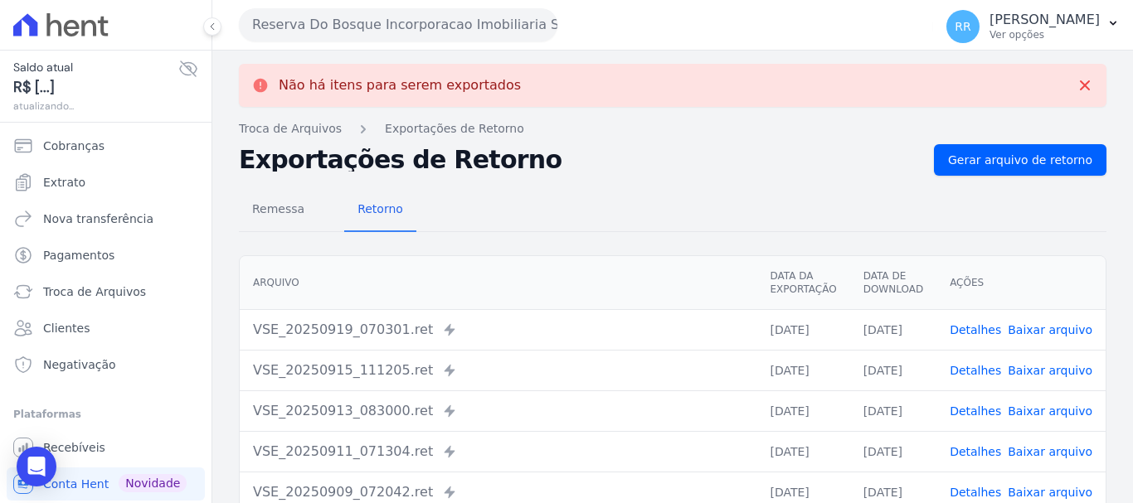
click at [286, 11] on button "Reserva Do Bosque Incorporacao Imobiliaria SPE LTDA" at bounding box center [398, 24] width 318 height 33
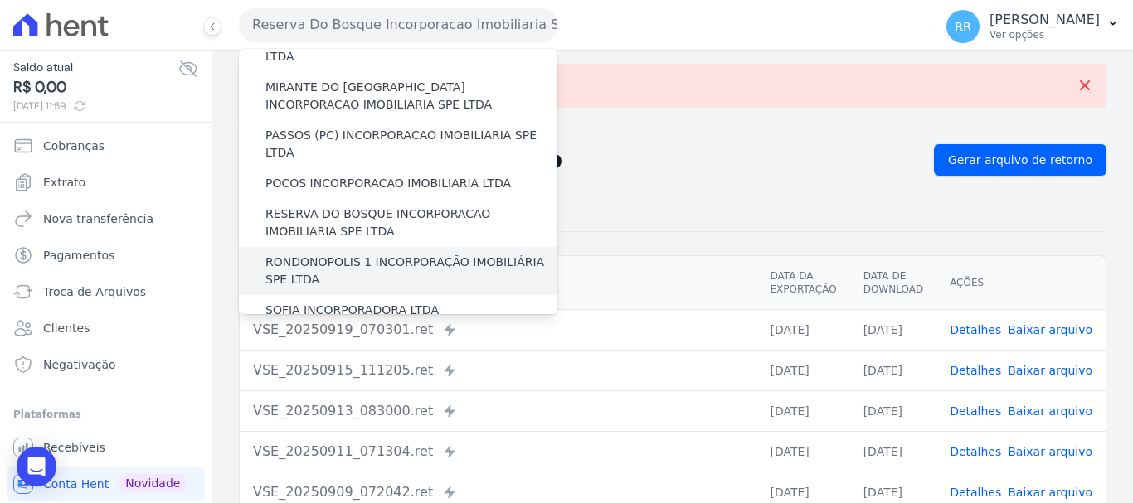
click at [337, 254] on label "RONDONOPOLIS 1 INCORPORAÇÃO IMOBILIÁRIA SPE LTDA" at bounding box center [411, 271] width 292 height 35
click at [0, 0] on input "RONDONOPOLIS 1 INCORPORAÇÃO IMOBILIÁRIA SPE LTDA" at bounding box center [0, 0] width 0 height 0
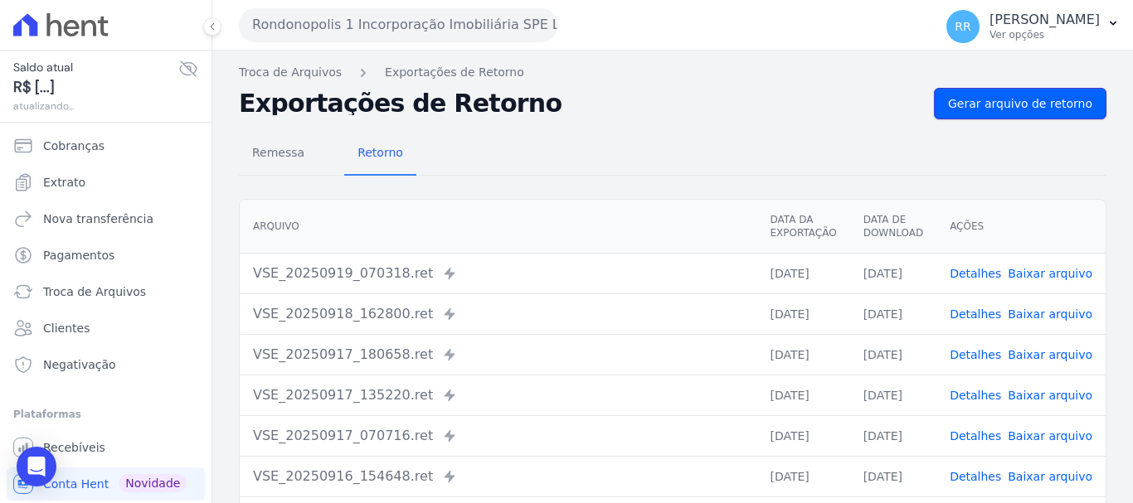
drag, startPoint x: 994, startPoint y: 96, endPoint x: 535, endPoint y: 80, distance: 459.6
click at [994, 98] on span "Gerar arquivo de retorno" at bounding box center [1020, 103] width 144 height 17
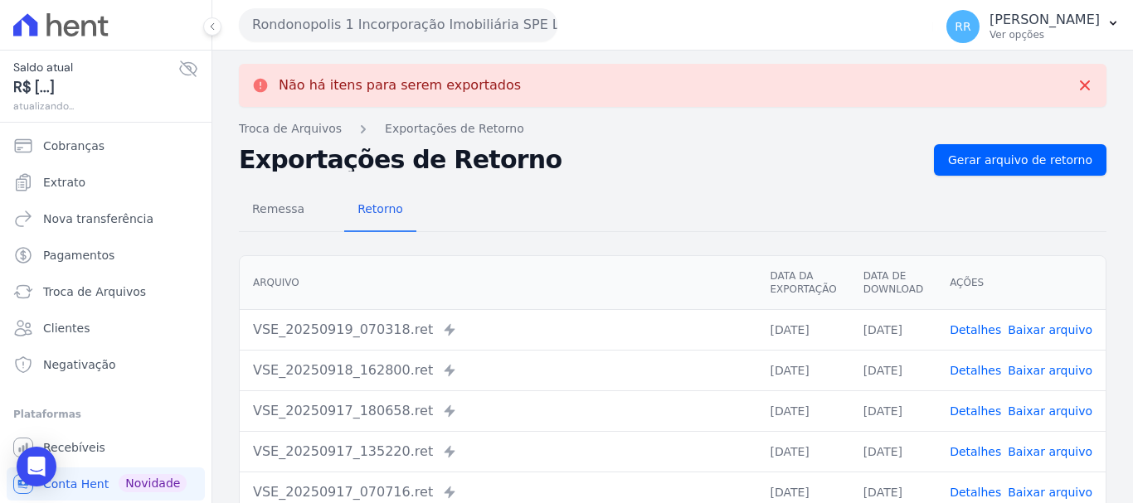
click at [466, 28] on button "Rondonopolis 1 Incorporação Imobiliária SPE LTDA" at bounding box center [398, 24] width 318 height 33
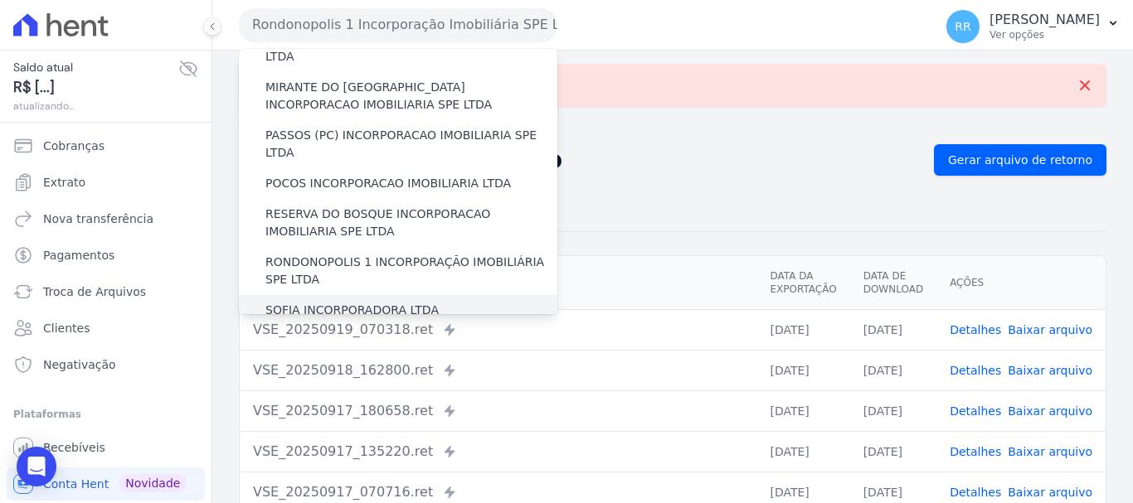
click at [348, 302] on label "SOFIA INCORPORADORA LTDA" at bounding box center [351, 310] width 173 height 17
click at [0, 0] on input "SOFIA INCORPORADORA LTDA" at bounding box center [0, 0] width 0 height 0
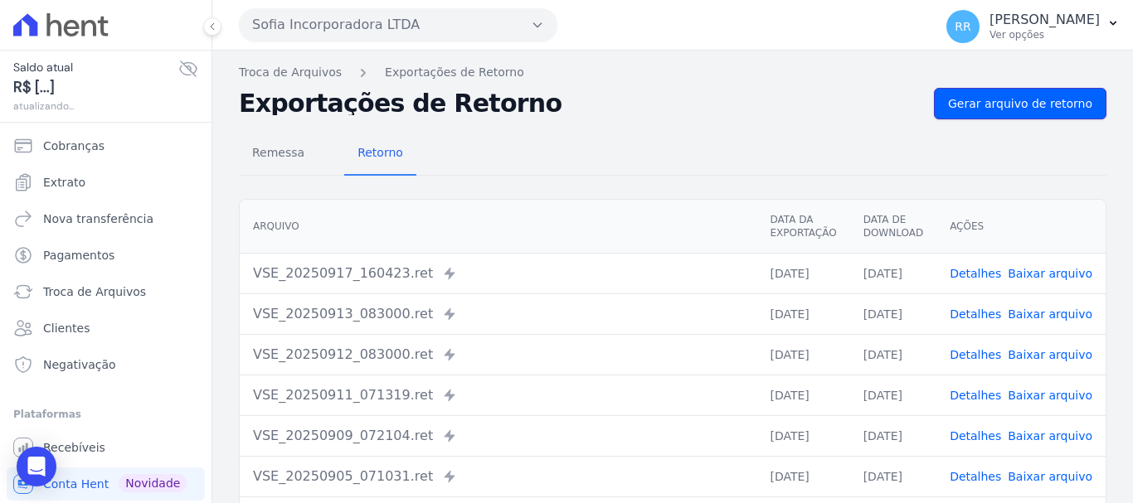
drag, startPoint x: 981, startPoint y: 104, endPoint x: 463, endPoint y: 2, distance: 527.3
click at [981, 104] on span "Gerar arquivo de retorno" at bounding box center [1020, 103] width 144 height 17
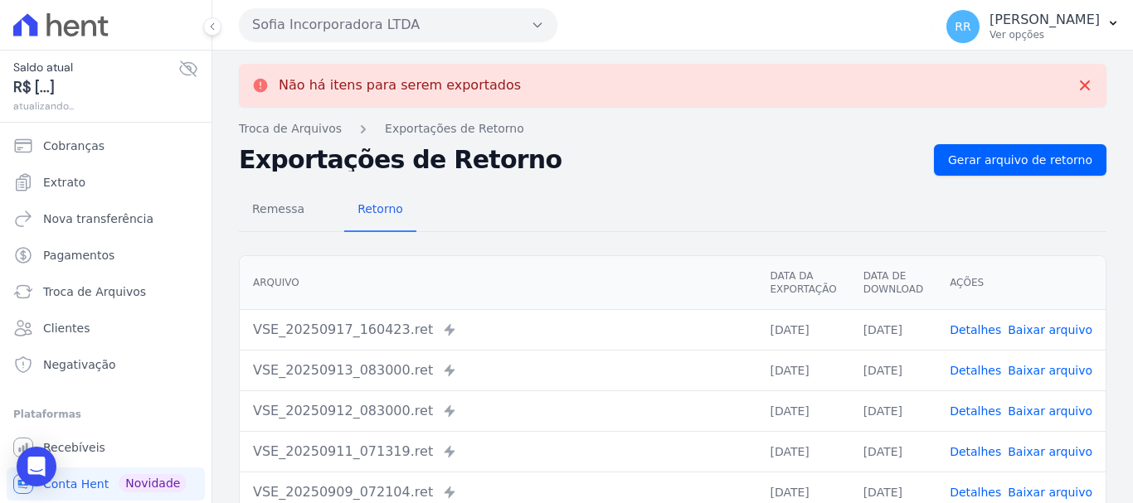
click at [438, 26] on button "Sofia Incorporadora LTDA" at bounding box center [398, 24] width 318 height 33
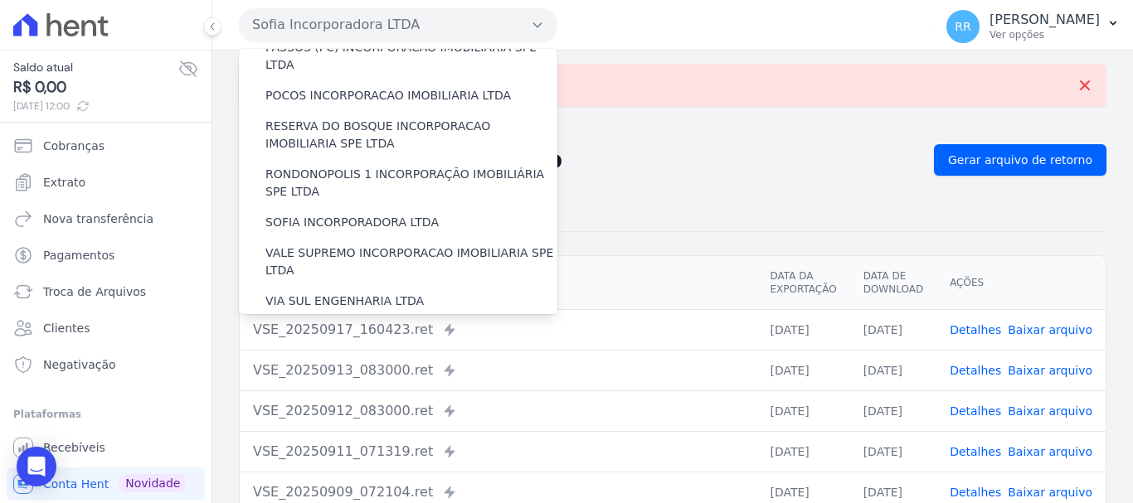
scroll to position [724, 0]
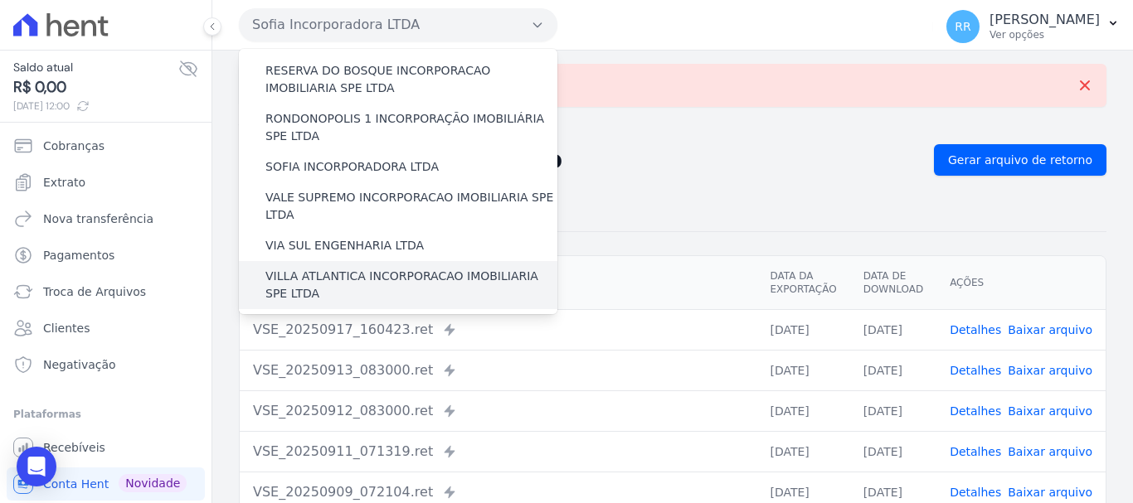
click at [361, 261] on div "VILLA ATLANTICA INCORPORACAO IMOBILIARIA SPE LTDA" at bounding box center [398, 285] width 318 height 48
click at [390, 268] on label "VILLA ATLANTICA INCORPORACAO IMOBILIARIA SPE LTDA" at bounding box center [411, 285] width 292 height 35
click at [0, 0] on input "VILLA ATLANTICA INCORPORACAO IMOBILIARIA SPE LTDA" at bounding box center [0, 0] width 0 height 0
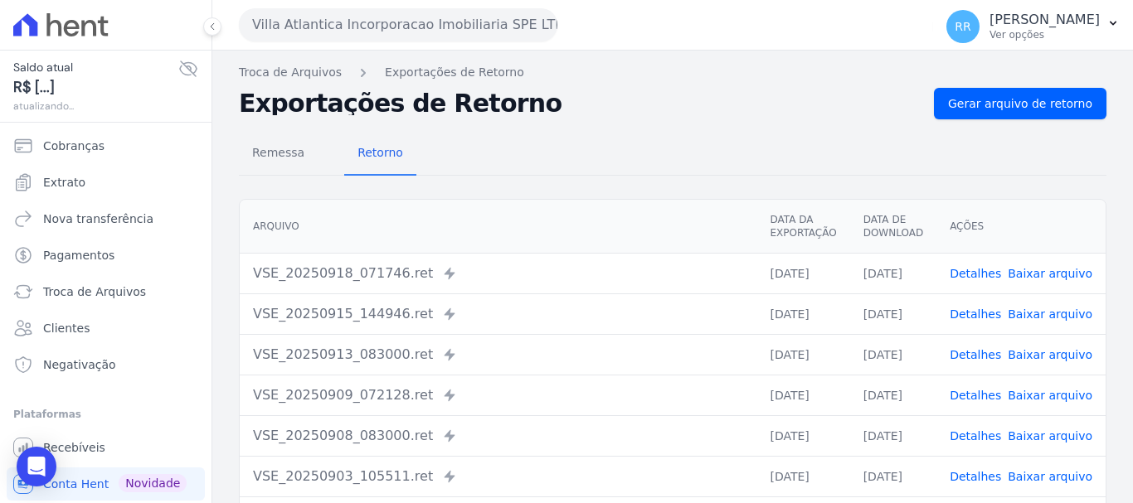
drag, startPoint x: 995, startPoint y: 168, endPoint x: 964, endPoint y: 173, distance: 31.1
click at [995, 168] on div "Remessa Retorno" at bounding box center [672, 154] width 867 height 43
drag, startPoint x: 993, startPoint y: 94, endPoint x: 279, endPoint y: 35, distance: 717.1
click at [992, 95] on link "Gerar arquivo de retorno" at bounding box center [1020, 104] width 172 height 32
click at [318, 28] on button "Villa Atlantica Incorporacao Imobiliaria SPE LTDA" at bounding box center [398, 24] width 318 height 33
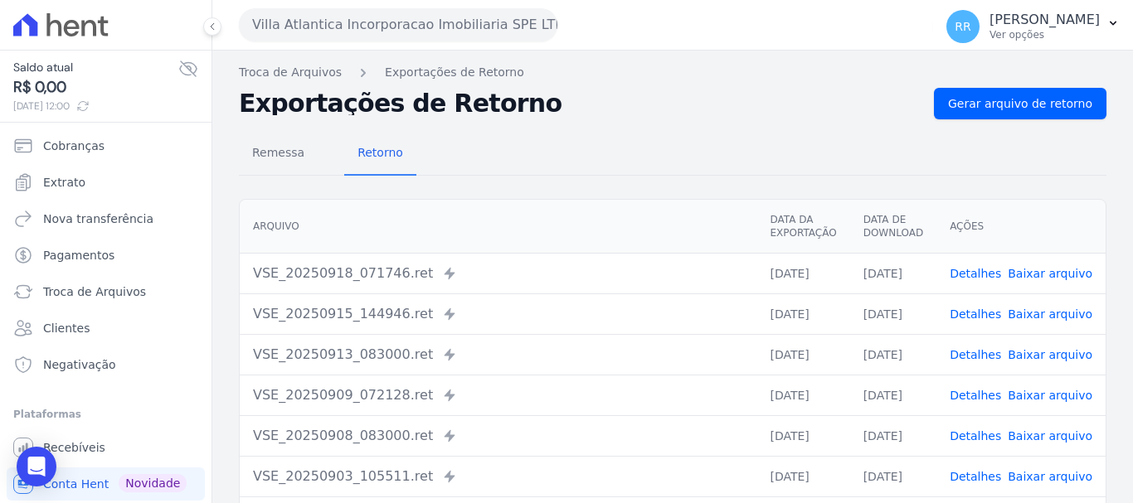
click at [978, 119] on div "Remessa Retorno Arquivo Data da Exportação Data de Download Ações VSE_20250918_…" at bounding box center [672, 418] width 867 height 599
click at [965, 106] on span "Gerar arquivo de retorno" at bounding box center [1020, 103] width 144 height 17
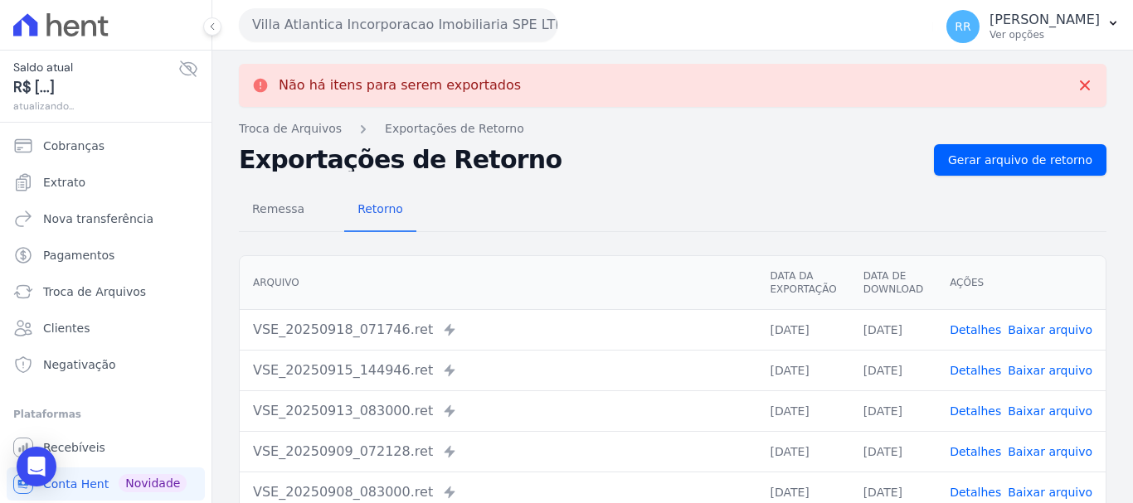
click at [337, 22] on button "Villa Atlantica Incorporacao Imobiliaria SPE LTDA" at bounding box center [398, 24] width 318 height 33
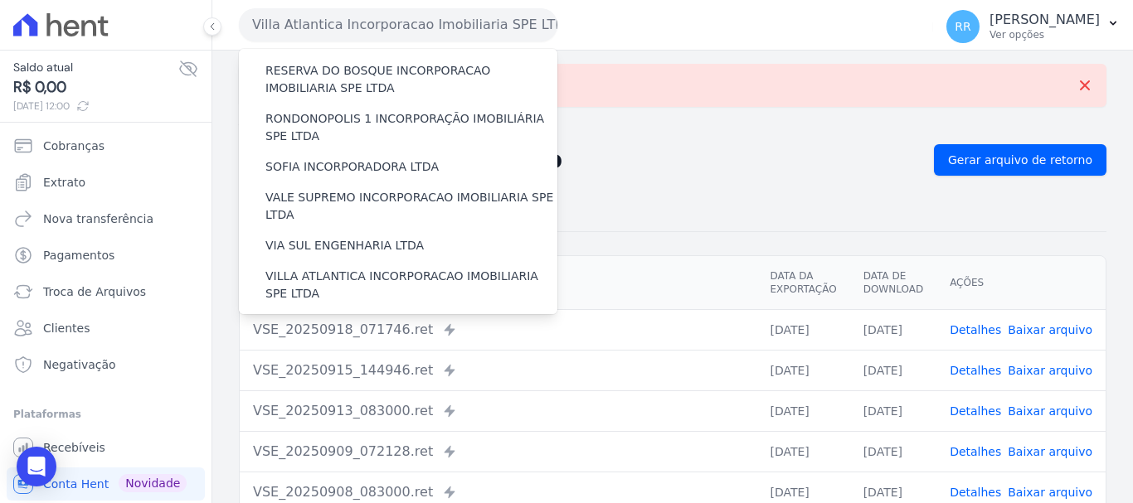
click at [312, 357] on div "VILLA TROPICAL INCORPORAÇÃO IMOBILIÁRIA SPE LTDA" at bounding box center [398, 381] width 318 height 48
click at [320, 316] on label "[GEOGRAPHIC_DATA] INCORPORACAO IMOBILIARIA SPE LTDA" at bounding box center [411, 333] width 292 height 35
click at [0, 0] on input "[GEOGRAPHIC_DATA] INCORPORACAO IMOBILIARIA SPE LTDA" at bounding box center [0, 0] width 0 height 0
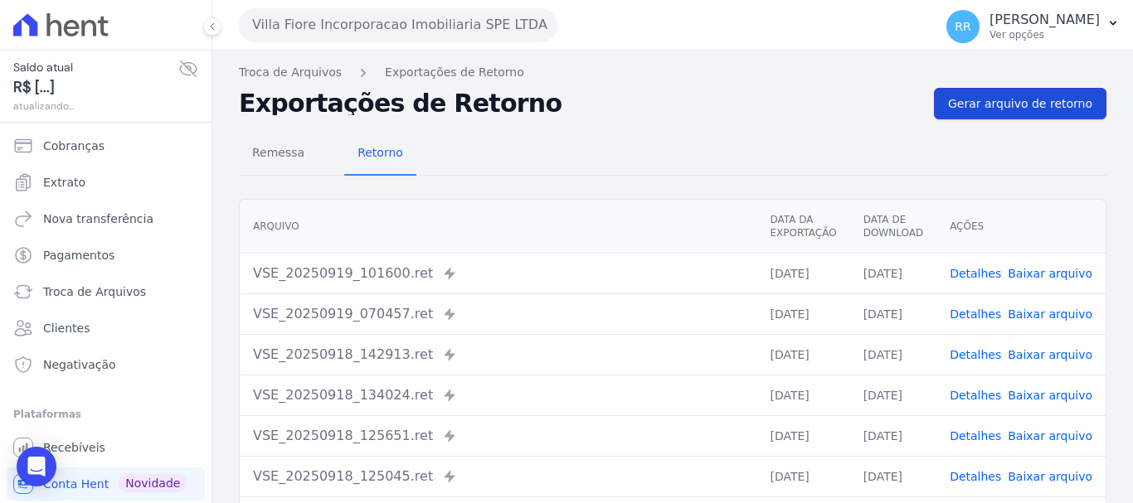
click at [1005, 90] on link "Gerar arquivo de retorno" at bounding box center [1020, 104] width 172 height 32
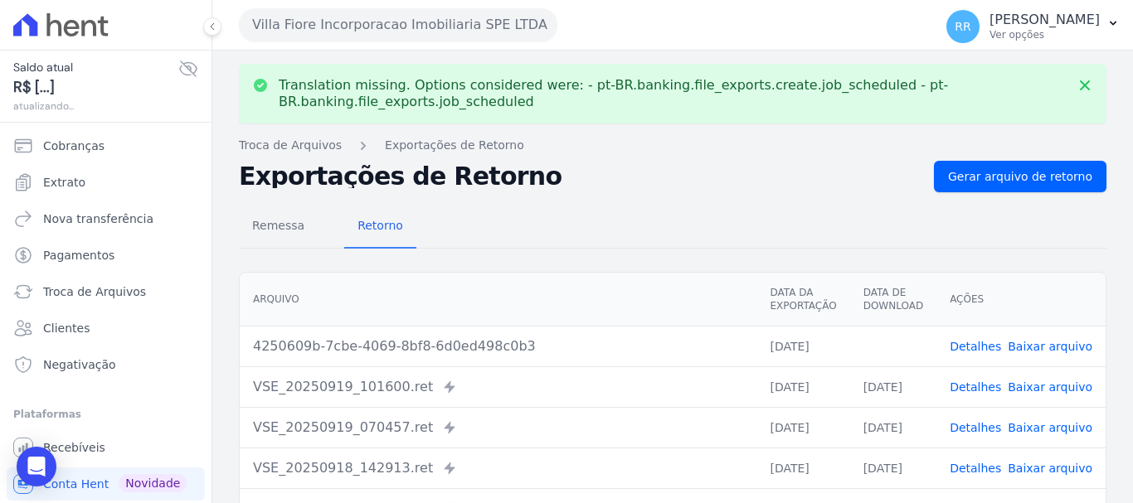
click at [1038, 352] on link "Baixar arquivo" at bounding box center [1049, 346] width 85 height 13
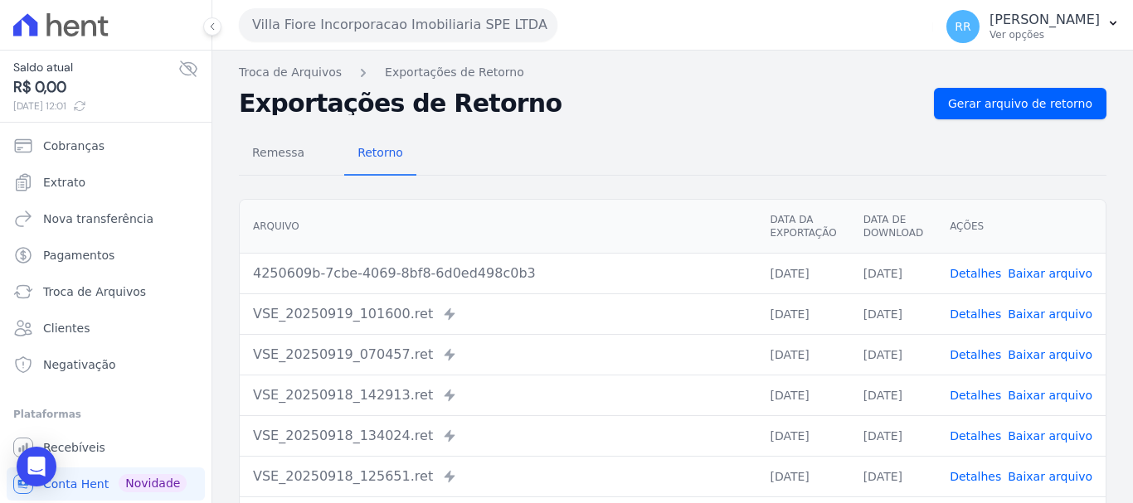
drag, startPoint x: 0, startPoint y: 0, endPoint x: 962, endPoint y: 197, distance: 981.7
click at [1036, 273] on link "Baixar arquivo" at bounding box center [1049, 273] width 85 height 13
click at [968, 116] on link "Gerar arquivo de retorno" at bounding box center [1020, 104] width 172 height 32
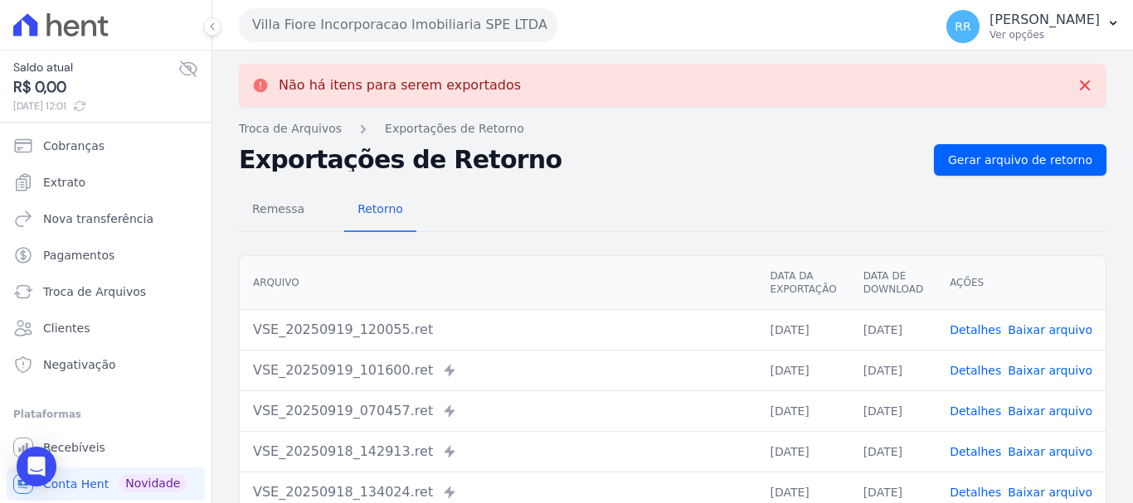
click at [1045, 337] on span "Baixar arquivo" at bounding box center [1049, 330] width 85 height 17
click at [1026, 323] on link "Baixar arquivo" at bounding box center [1049, 329] width 85 height 13
click at [436, 23] on button "Villa Fiore Incorporacao Imobiliaria SPE LTDA" at bounding box center [398, 24] width 318 height 33
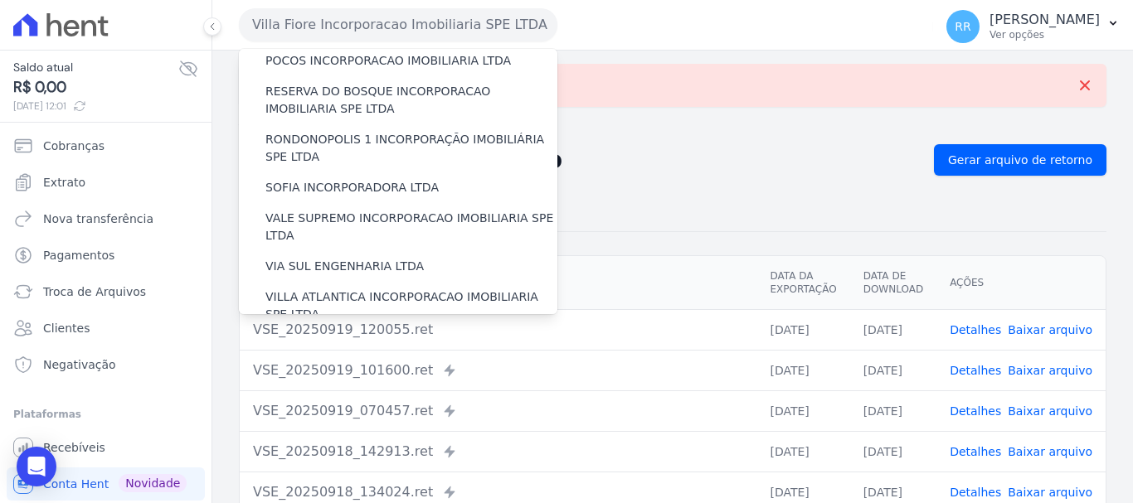
scroll to position [724, 0]
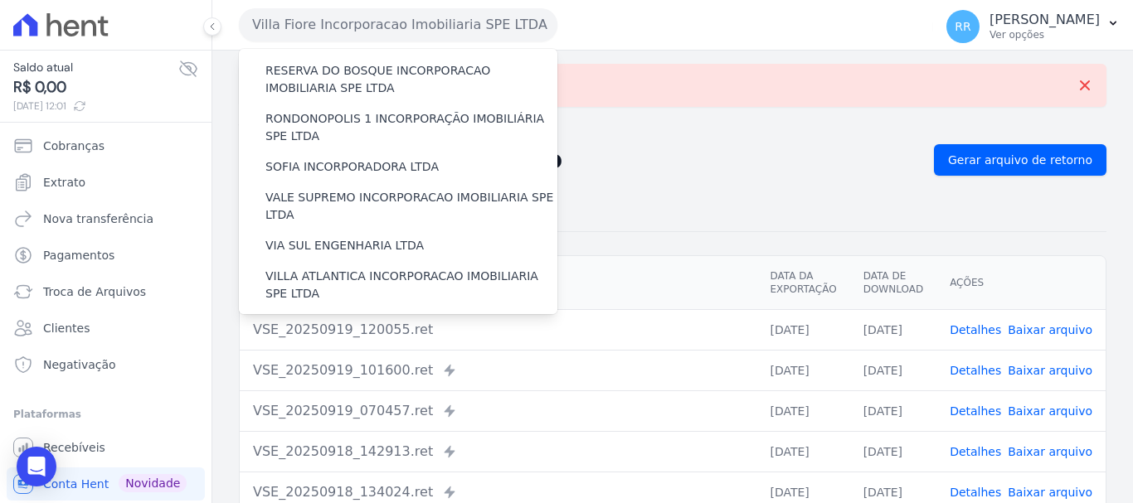
drag, startPoint x: 357, startPoint y: 265, endPoint x: 563, endPoint y: 247, distance: 207.3
click at [357, 364] on label "VILLA TROPICAL INCORPORAÇÃO IMOBILIÁRIA SPE LTDA" at bounding box center [411, 381] width 292 height 35
click at [0, 0] on input "VILLA TROPICAL INCORPORAÇÃO IMOBILIÁRIA SPE LTDA" at bounding box center [0, 0] width 0 height 0
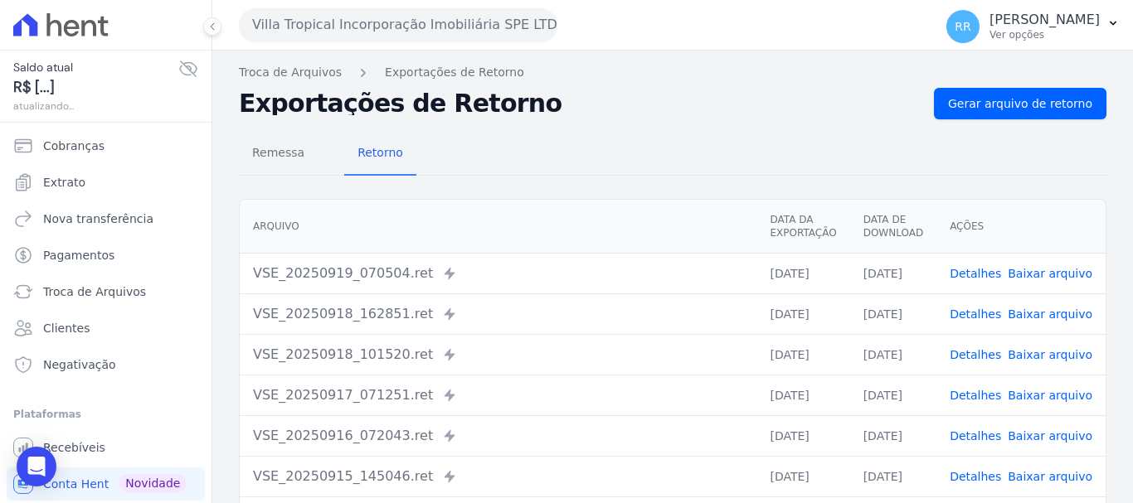
click at [1045, 162] on div "Remessa Retorno" at bounding box center [672, 154] width 867 height 43
click at [1007, 101] on span "Gerar arquivo de retorno" at bounding box center [1020, 103] width 144 height 17
click at [425, 22] on button "Villa Tropical Incorporação Imobiliária SPE LTDA" at bounding box center [398, 24] width 318 height 33
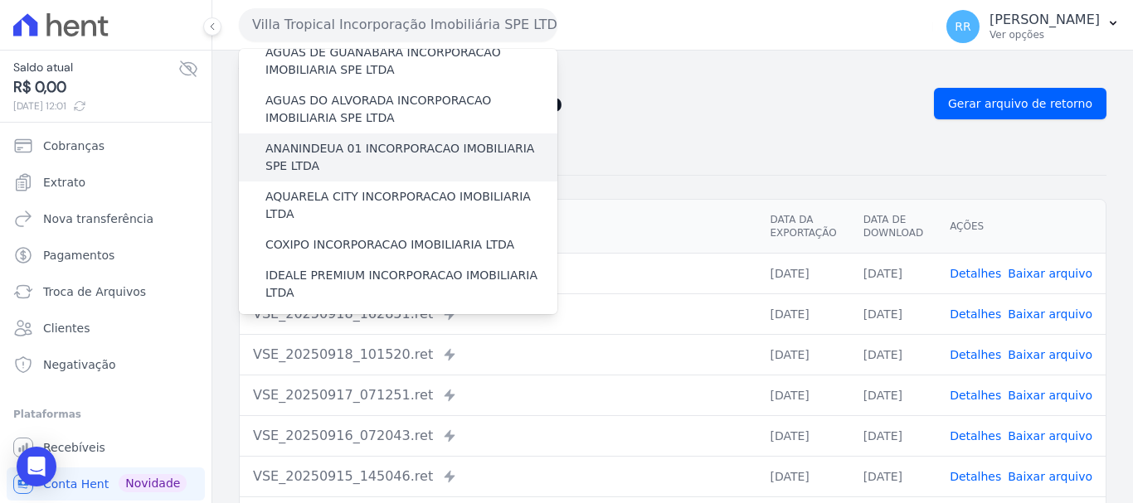
scroll to position [83, 0]
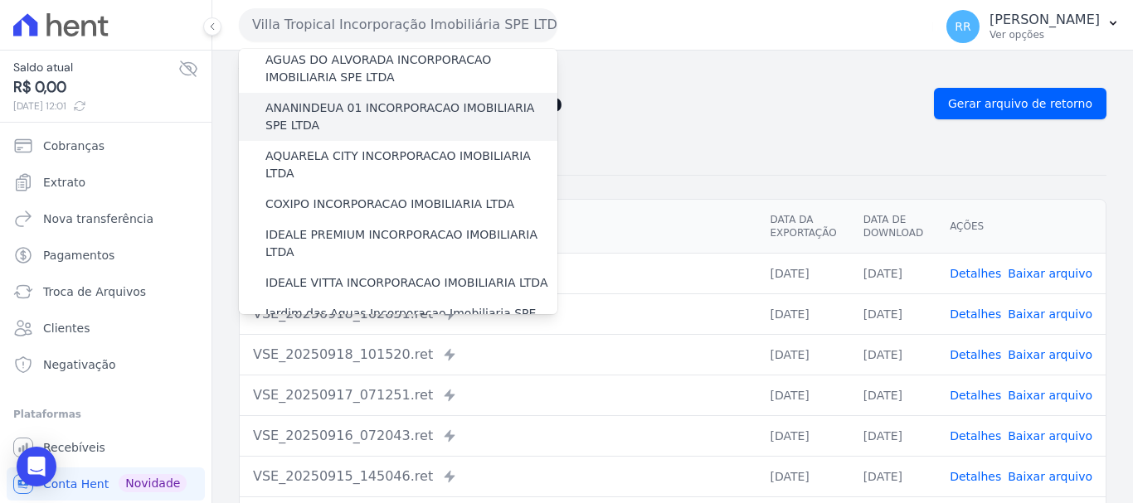
click at [380, 127] on label "ANANINDEUA 01 INCORPORACAO IMOBILIARIA SPE LTDA" at bounding box center [411, 116] width 292 height 35
click at [0, 0] on input "ANANINDEUA 01 INCORPORACAO IMOBILIARIA SPE LTDA" at bounding box center [0, 0] width 0 height 0
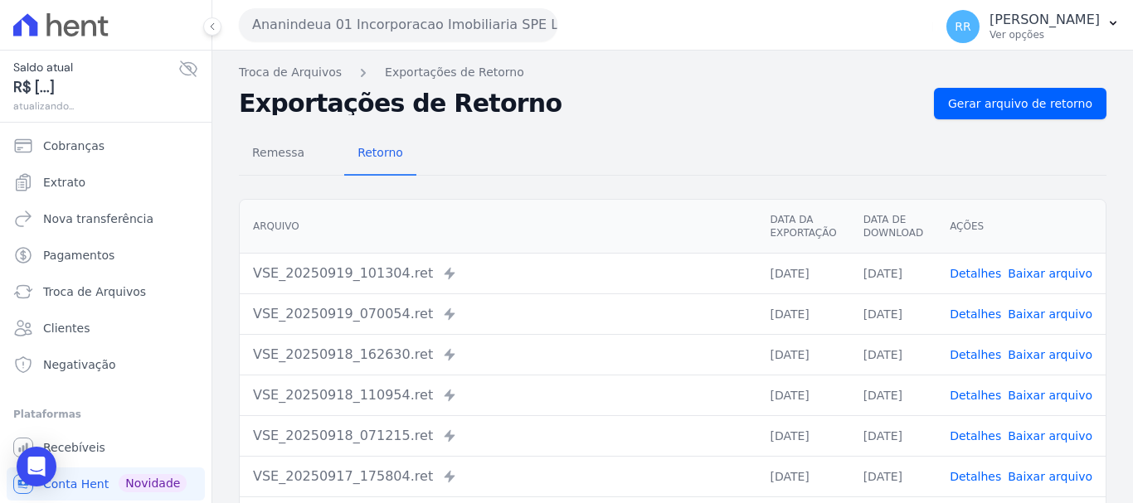
click at [965, 267] on link "Detalhes" at bounding box center [974, 273] width 51 height 13
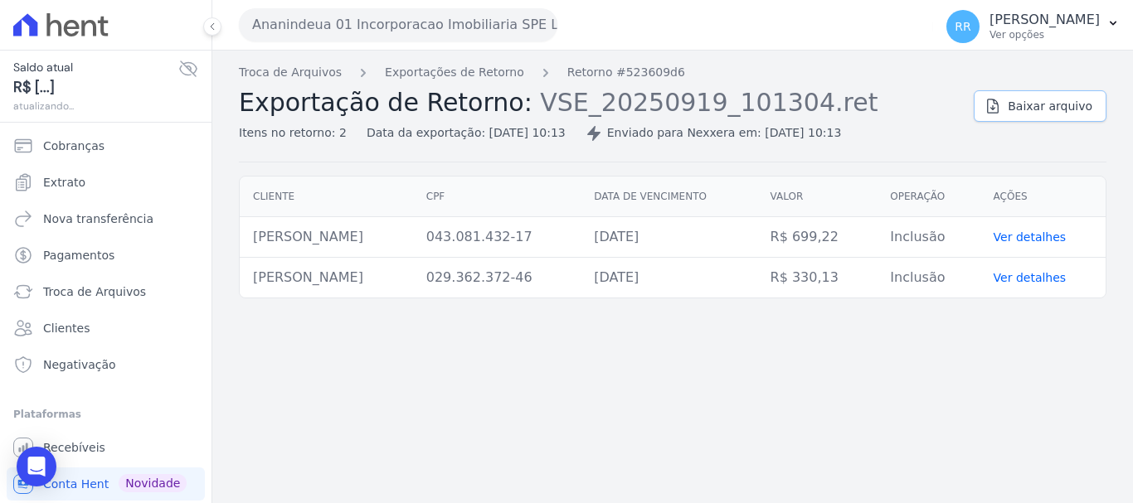
click at [1055, 121] on link "Baixar arquivo" at bounding box center [1039, 106] width 133 height 32
click at [436, 70] on link "Exportações de Retorno" at bounding box center [454, 72] width 139 height 17
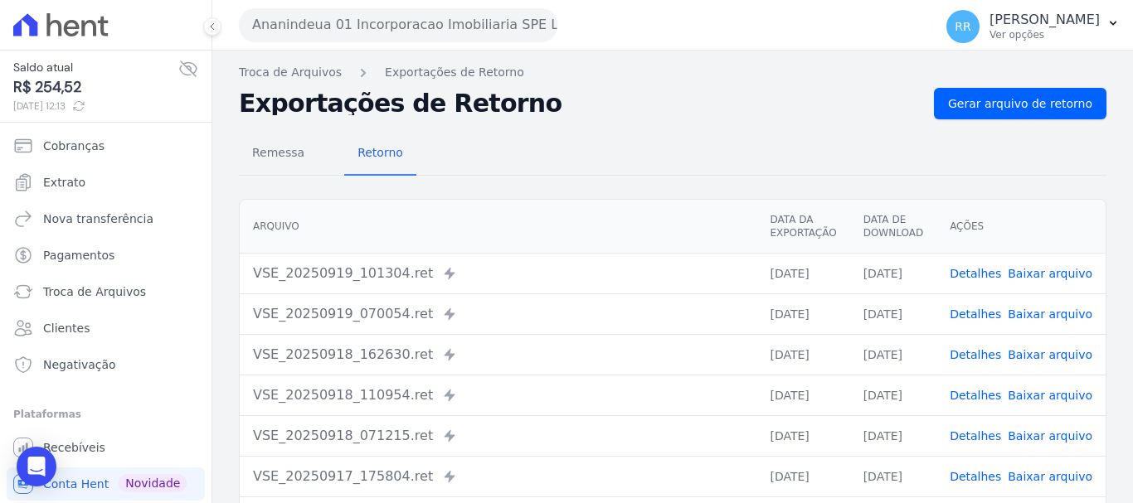
click at [991, 278] on link "Detalhes" at bounding box center [974, 273] width 51 height 13
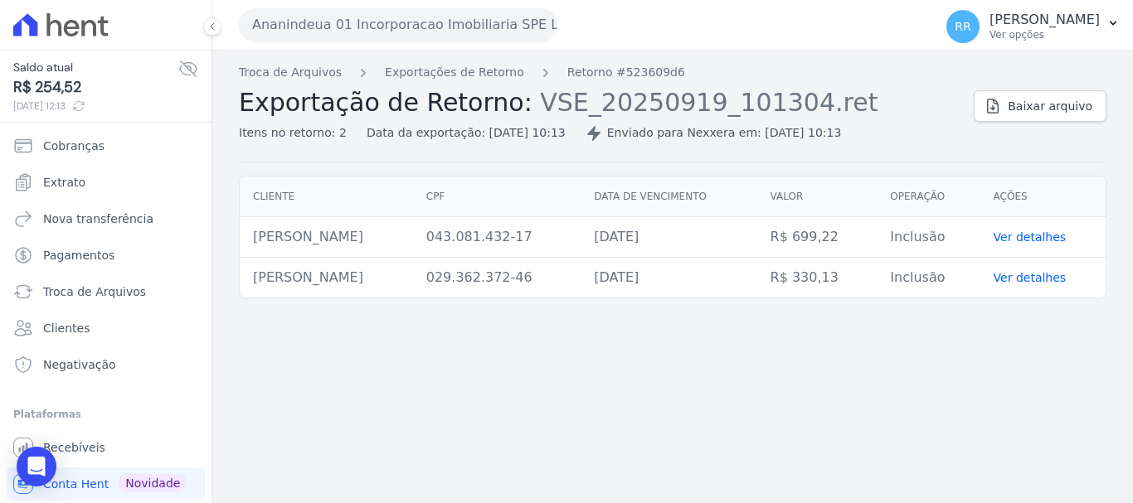
click at [636, 338] on div "Troca de Arquivos Exportações de Retorno Retorno #523609d6 Exportação de Retorn…" at bounding box center [672, 277] width 920 height 453
